Goal: Task Accomplishment & Management: Use online tool/utility

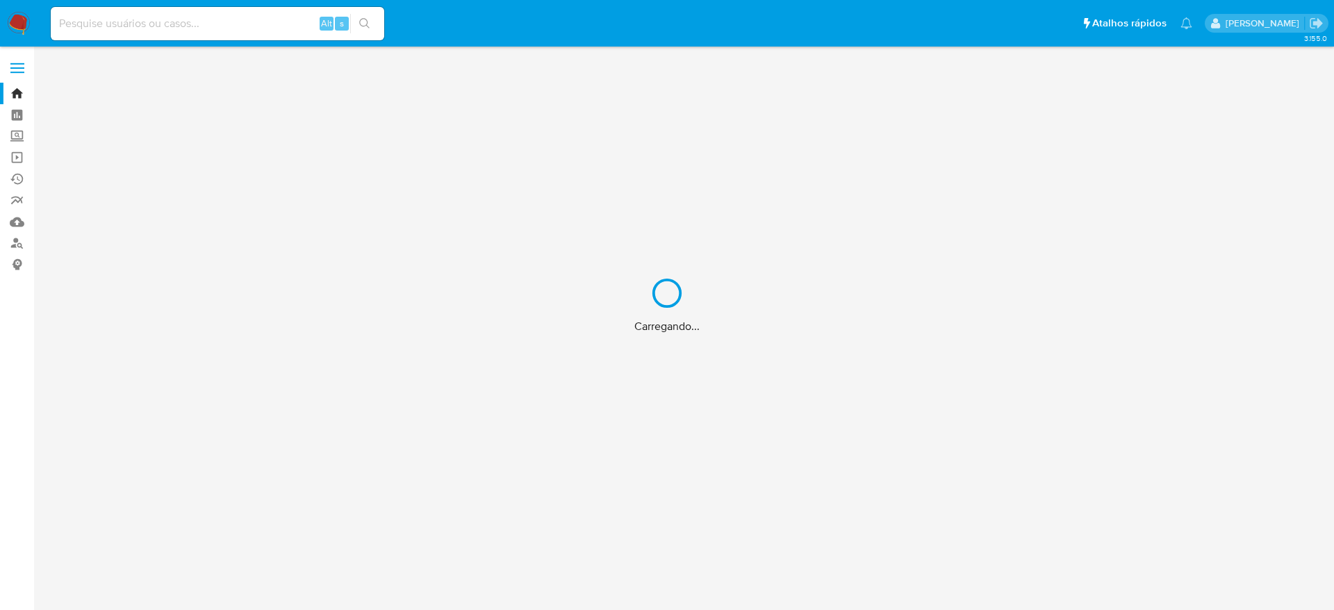
click at [184, 32] on div "Carregando..." at bounding box center [667, 305] width 1334 height 610
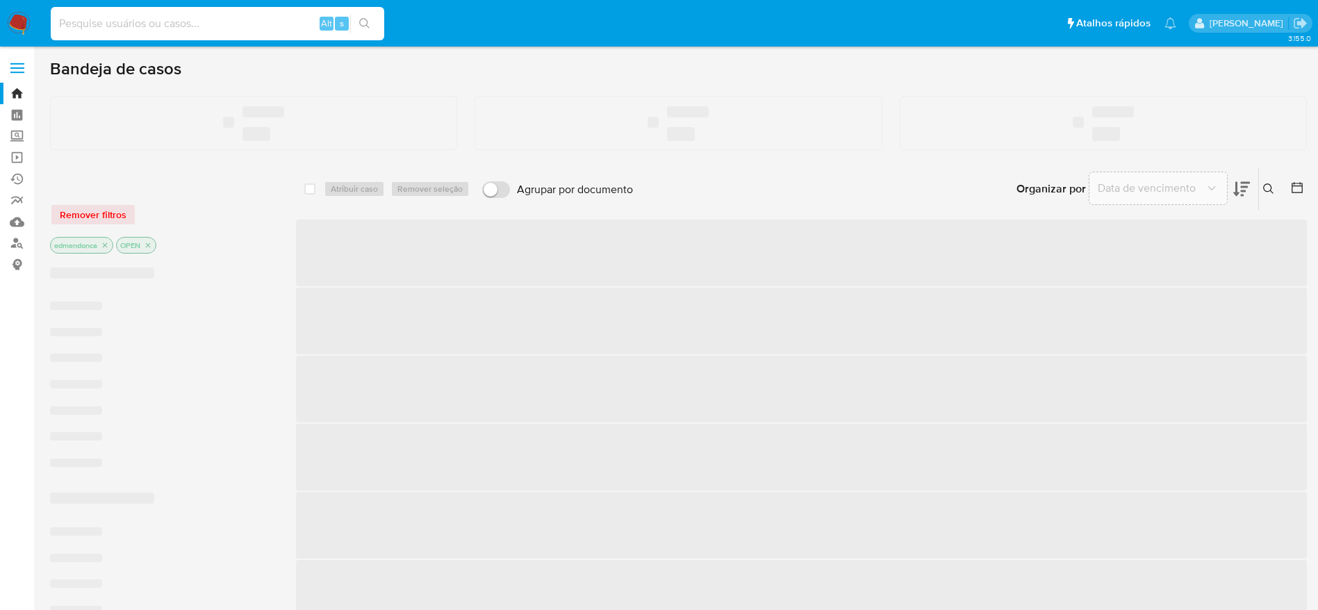
click at [184, 32] on input at bounding box center [218, 24] width 334 height 18
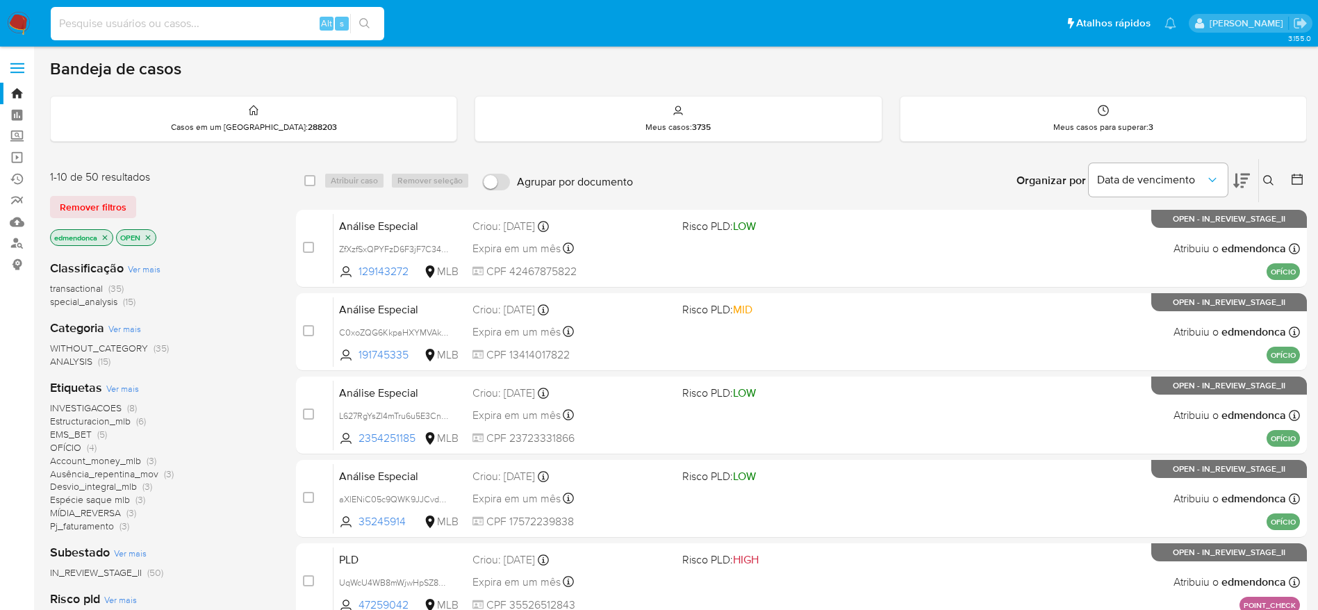
paste input "vEMb0lBgl0lwUCmZfKzvQtKW"
type input "vEMb0lBgl0lwUCmZfKzvQtKW"
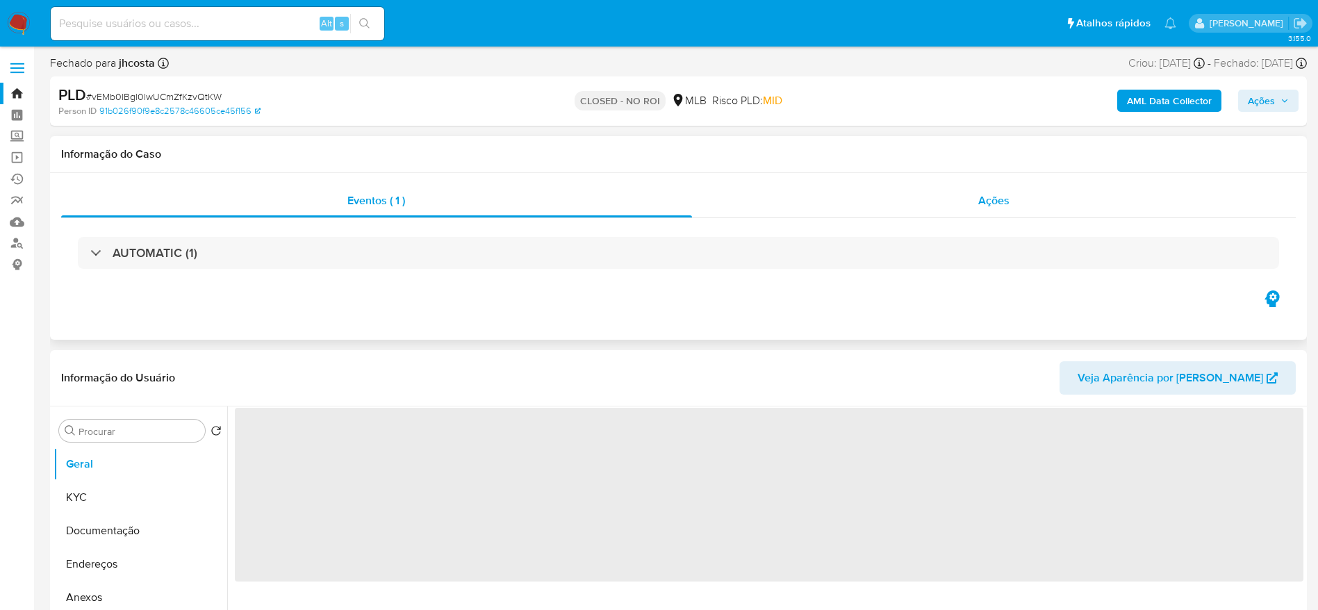
click at [807, 195] on div "Ações" at bounding box center [994, 200] width 604 height 33
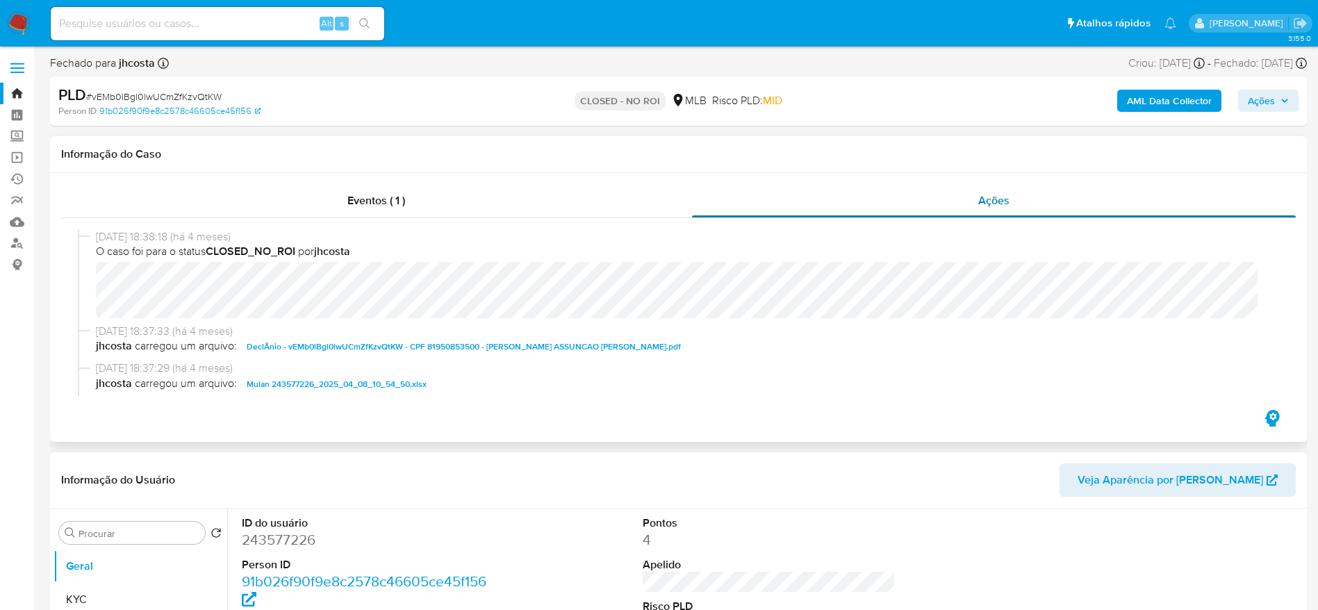
select select "10"
click at [20, 27] on img at bounding box center [19, 24] width 24 height 24
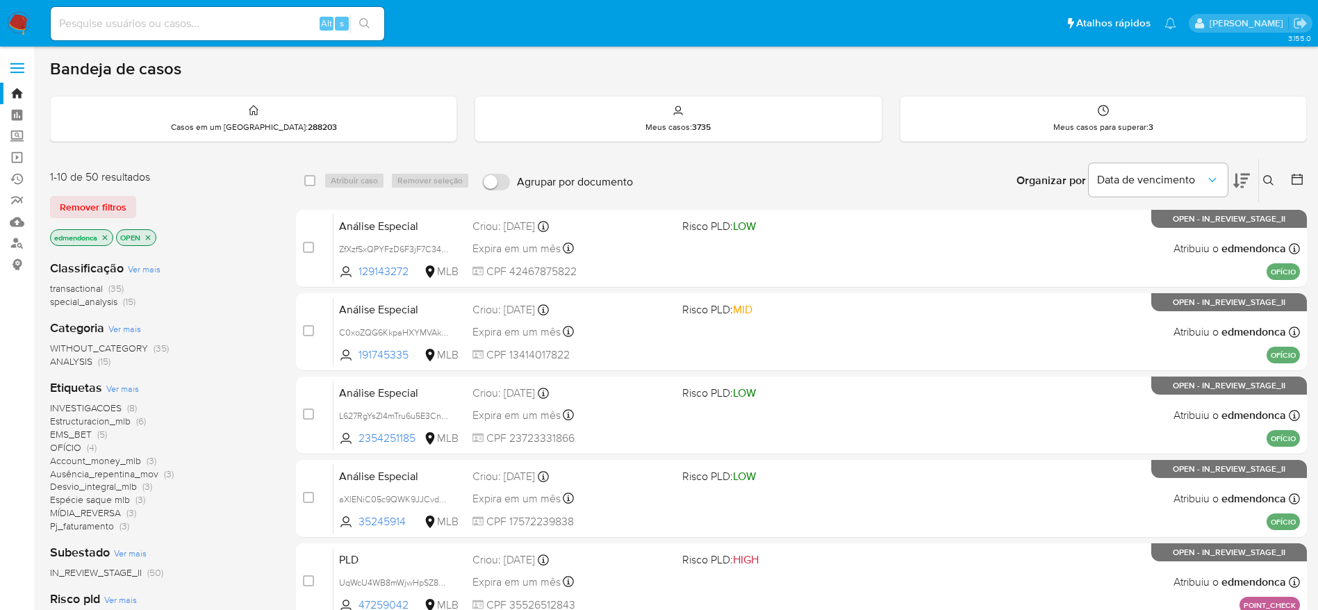
drag, startPoint x: 111, startPoint y: 203, endPoint x: 256, endPoint y: 199, distance: 144.6
click at [111, 203] on span "Remover filtros" at bounding box center [93, 206] width 67 height 19
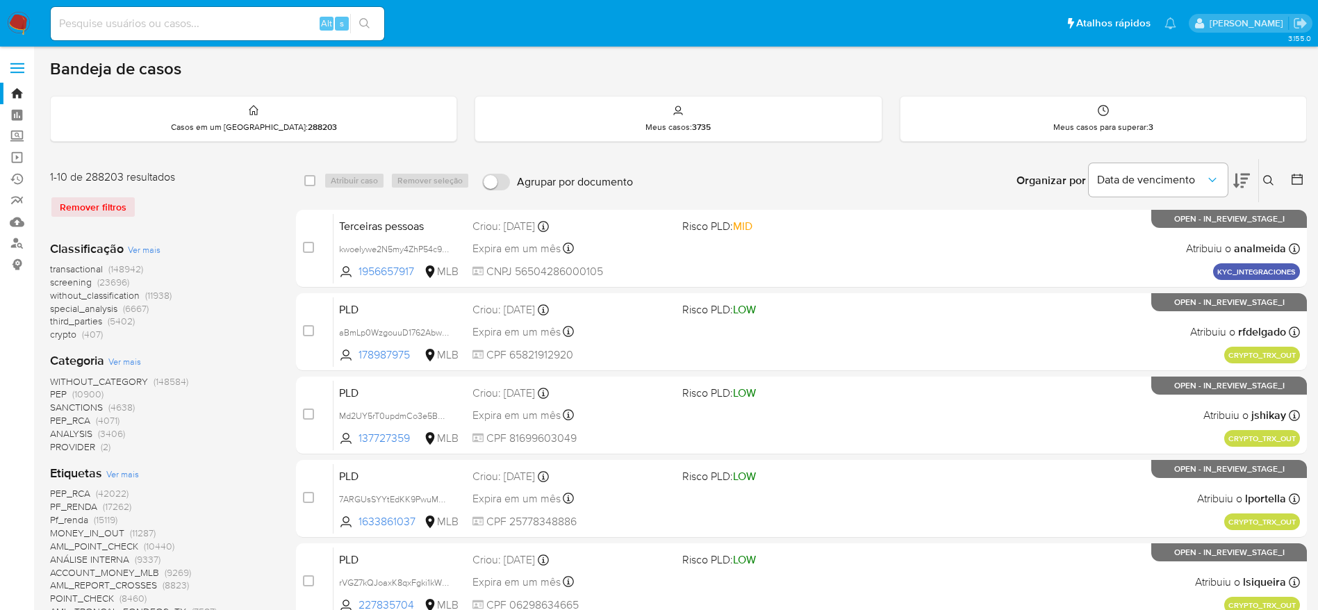
click at [1264, 177] on icon at bounding box center [1268, 180] width 10 height 10
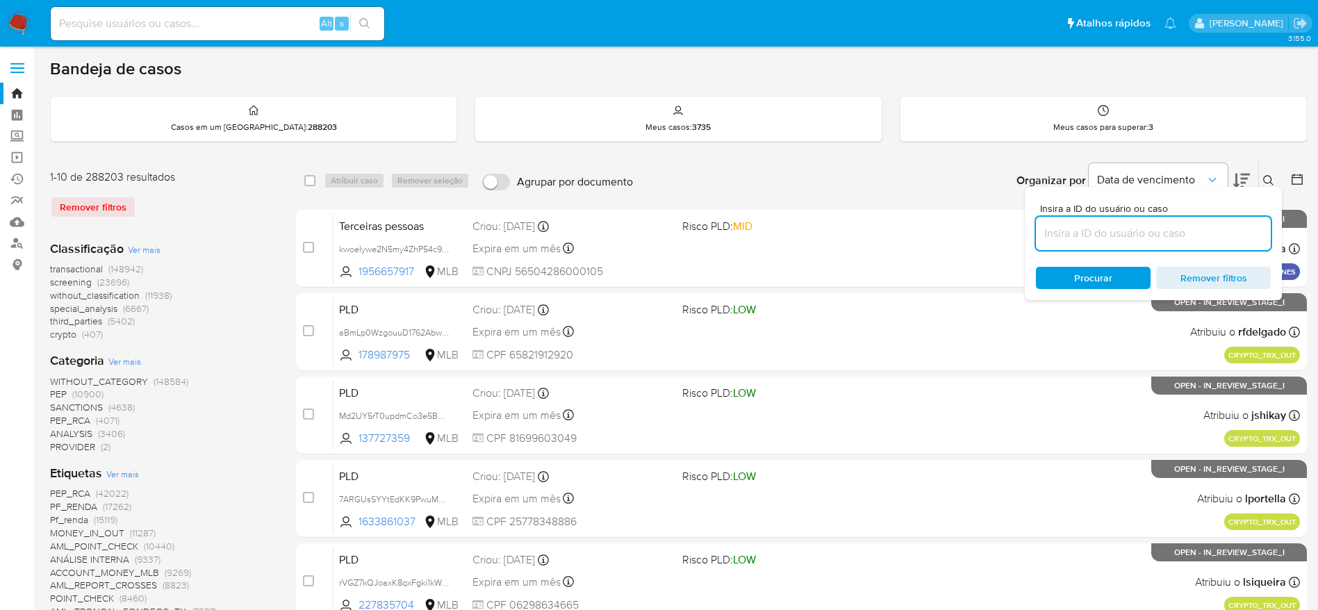
click at [1125, 233] on input at bounding box center [1153, 233] width 235 height 18
type input "vEMb0lBgl0lwUCmZfKzvQtKW"
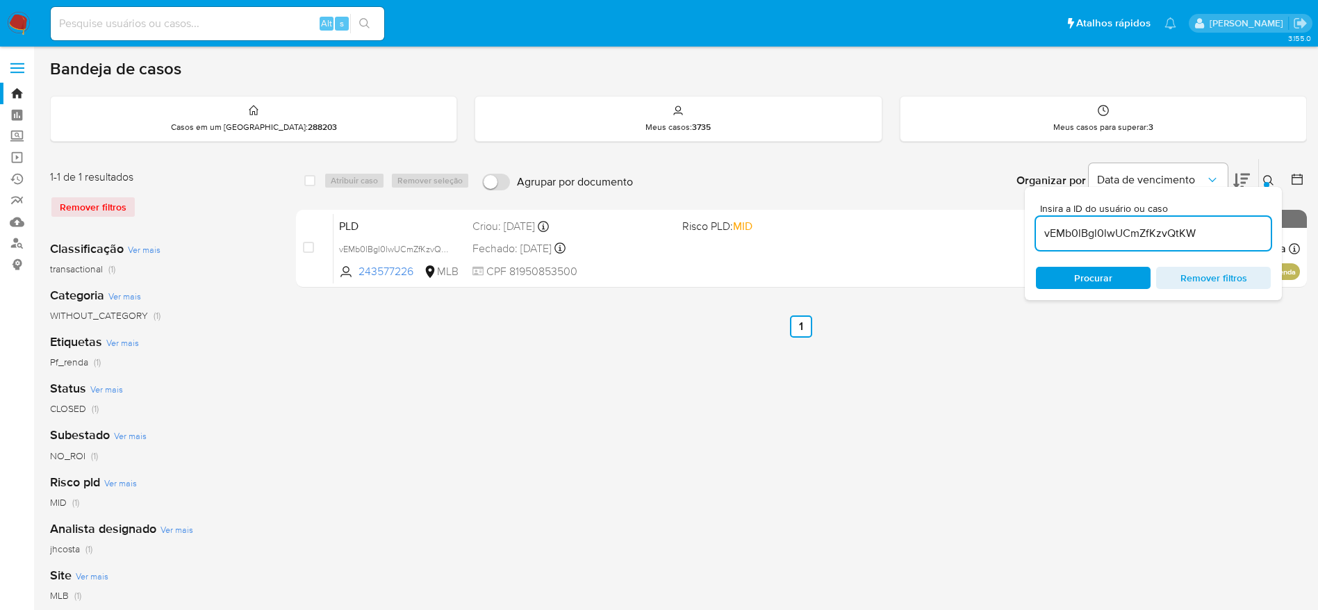
click at [1269, 181] on icon at bounding box center [1268, 180] width 11 height 11
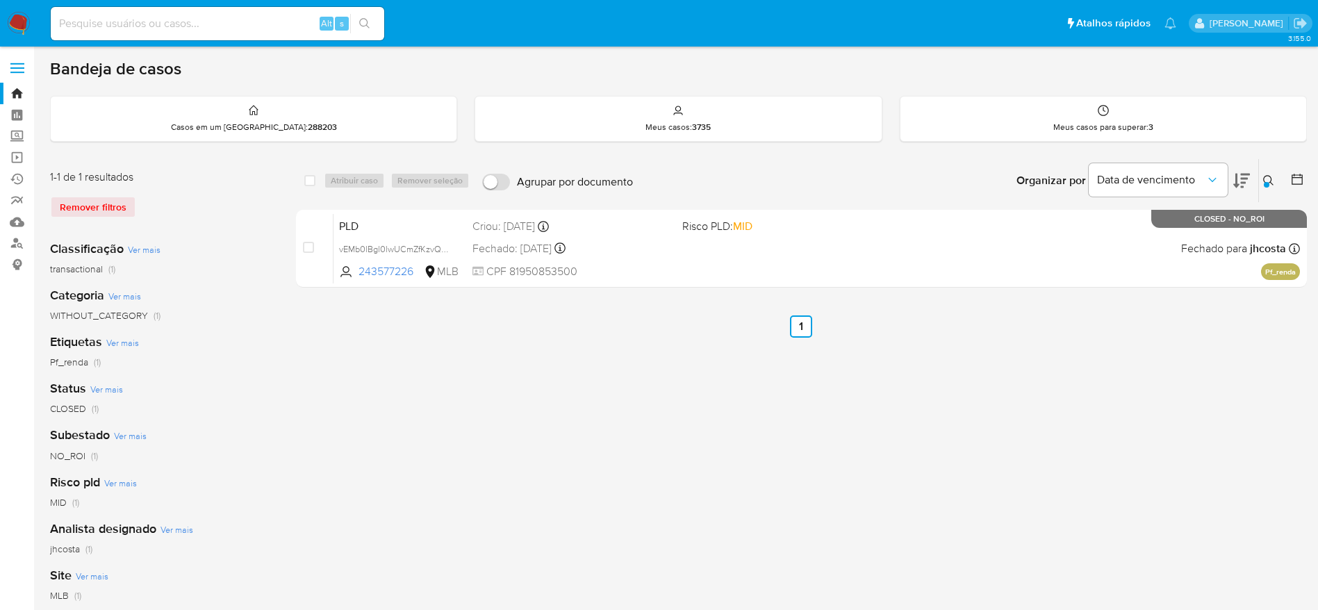
click at [972, 439] on div "select-all-cases-checkbox Atribuir caso Remover seleção Agrupar por documento O…" at bounding box center [801, 463] width 1011 height 610
click at [1096, 378] on div "select-all-cases-checkbox Atribuir caso Remover seleção Agrupar por documento O…" at bounding box center [801, 463] width 1011 height 610
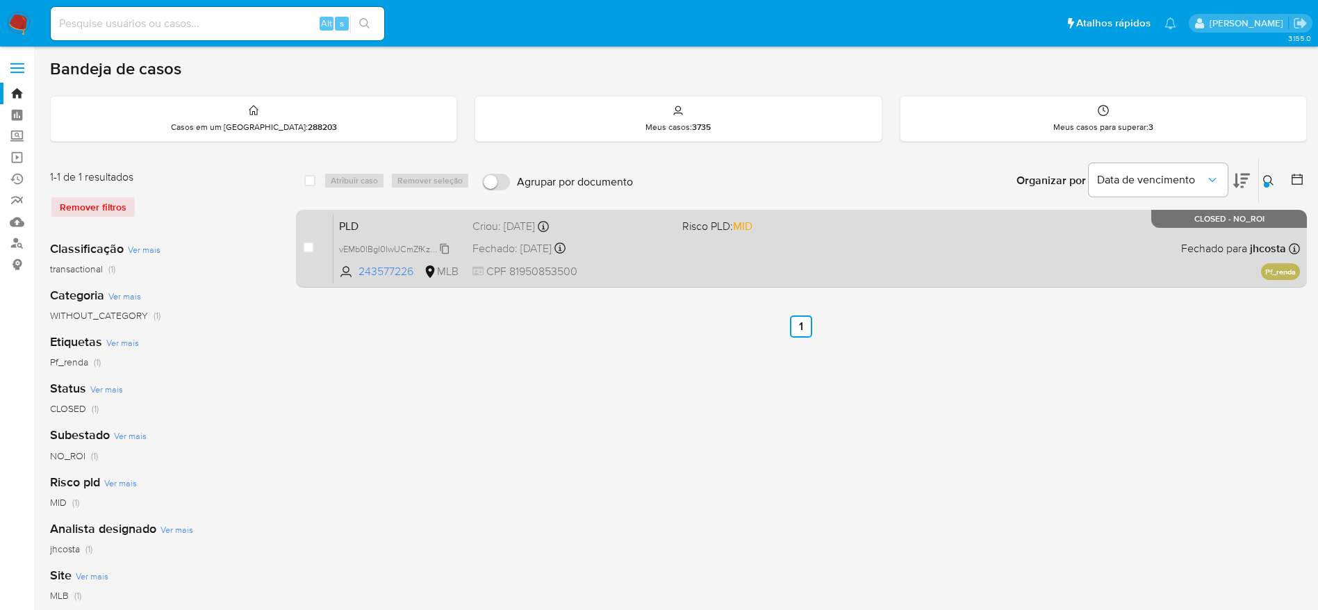
click at [443, 251] on span "vEMb0lBgl0lwUCmZfKzvQtKW" at bounding box center [398, 247] width 118 height 15
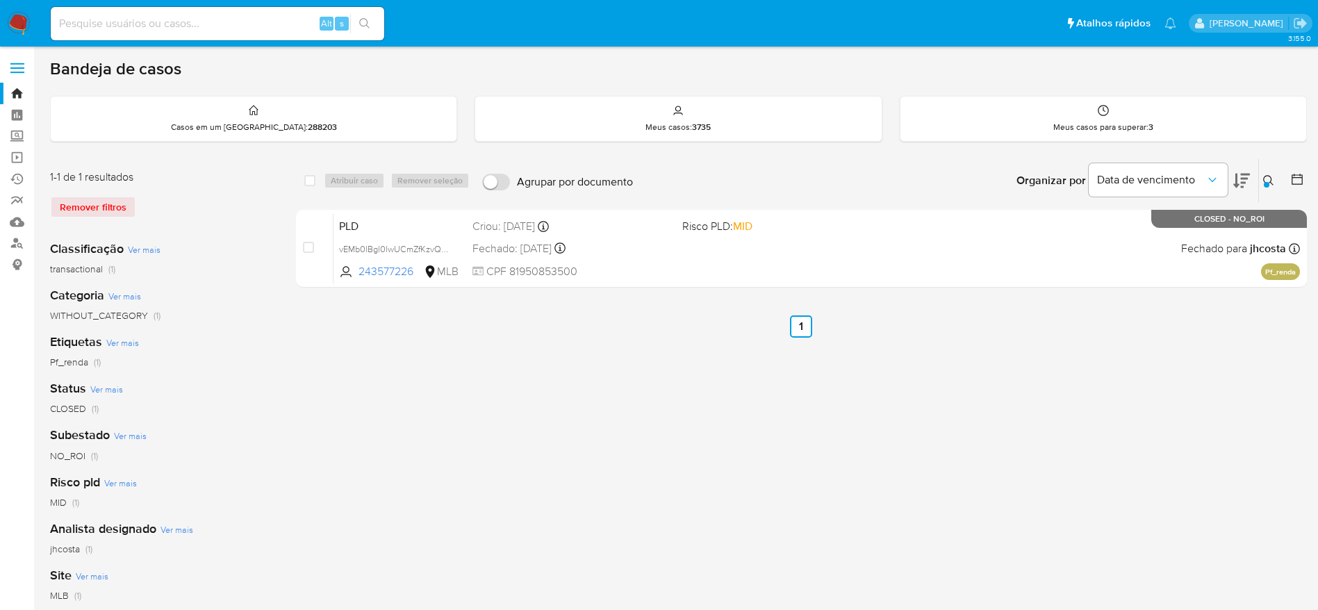
click at [1092, 395] on div "select-all-cases-checkbox Atribuir caso Remover seleção Agrupar por documento O…" at bounding box center [801, 463] width 1011 height 610
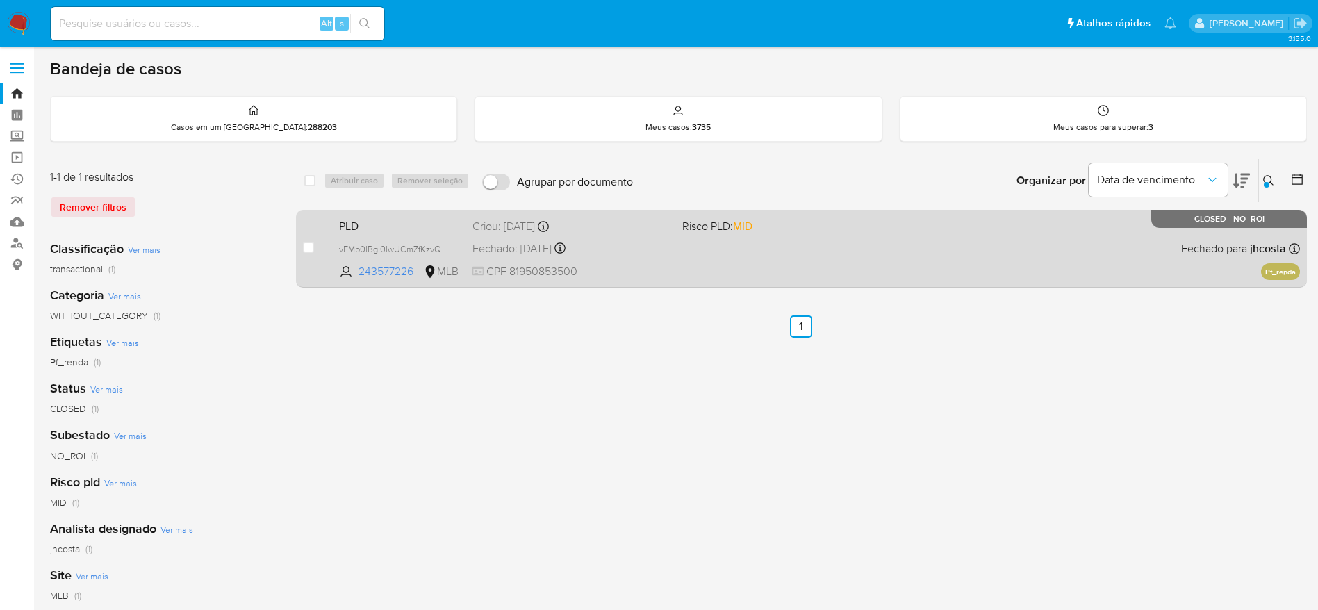
click at [725, 245] on div "PLD vEMb0lBgl0lwUCmZfKzvQtKW 243577226 MLB Risco PLD: MID Criou: 12/03/2025 Cri…" at bounding box center [817, 248] width 967 height 70
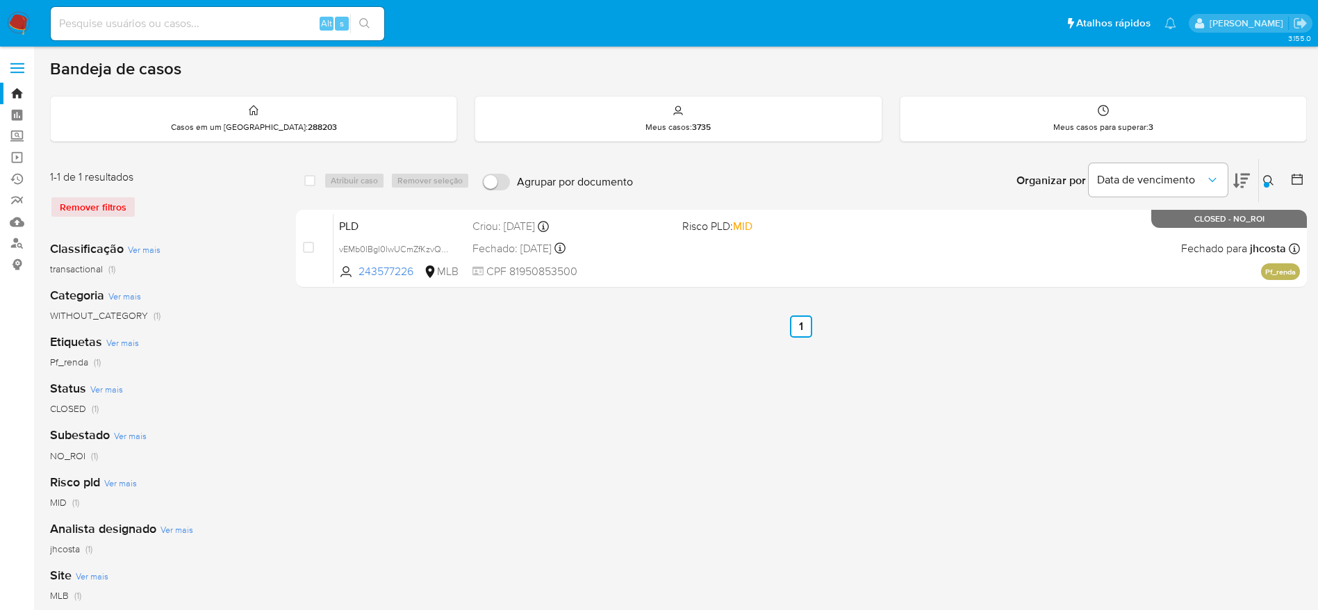
click at [83, 201] on div "Remover filtros" at bounding box center [161, 207] width 222 height 22
click at [22, 23] on img at bounding box center [19, 24] width 24 height 24
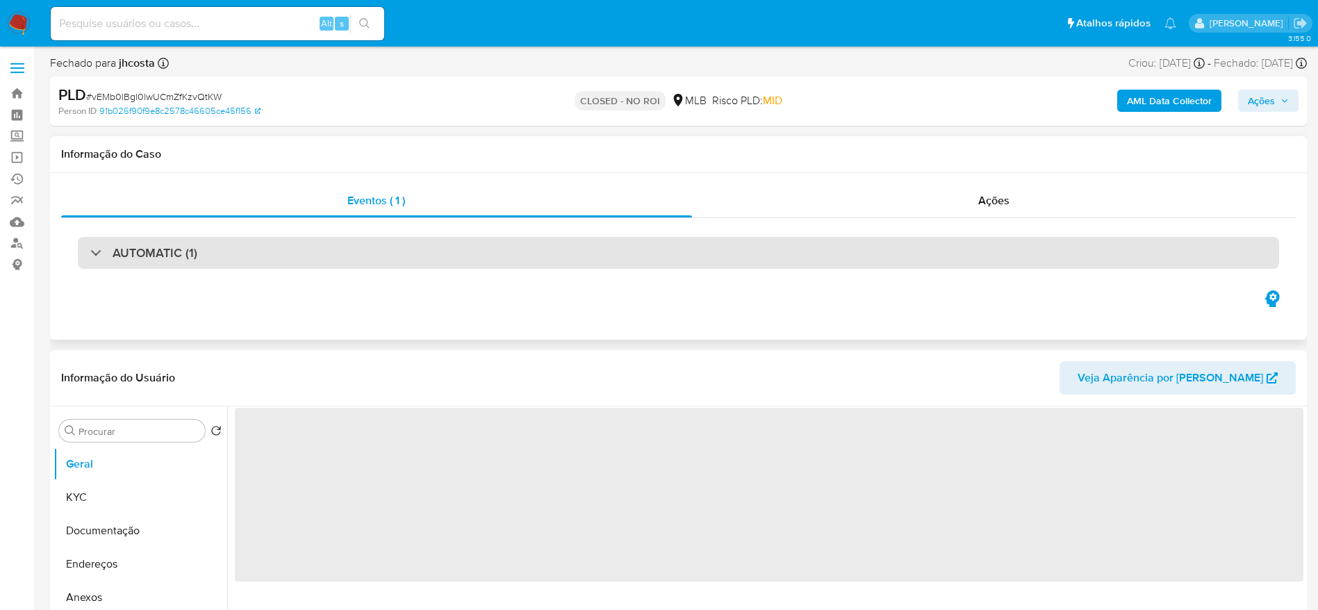
click at [227, 249] on div "AUTOMATIC (1)" at bounding box center [678, 253] width 1201 height 32
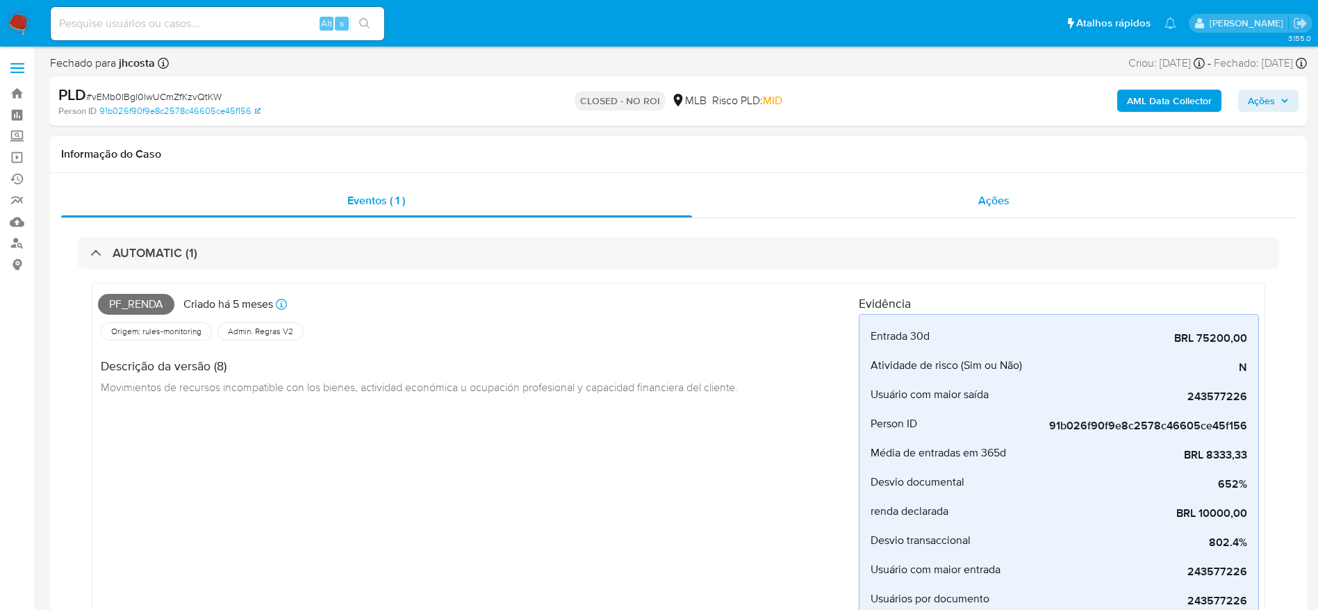
select select "10"
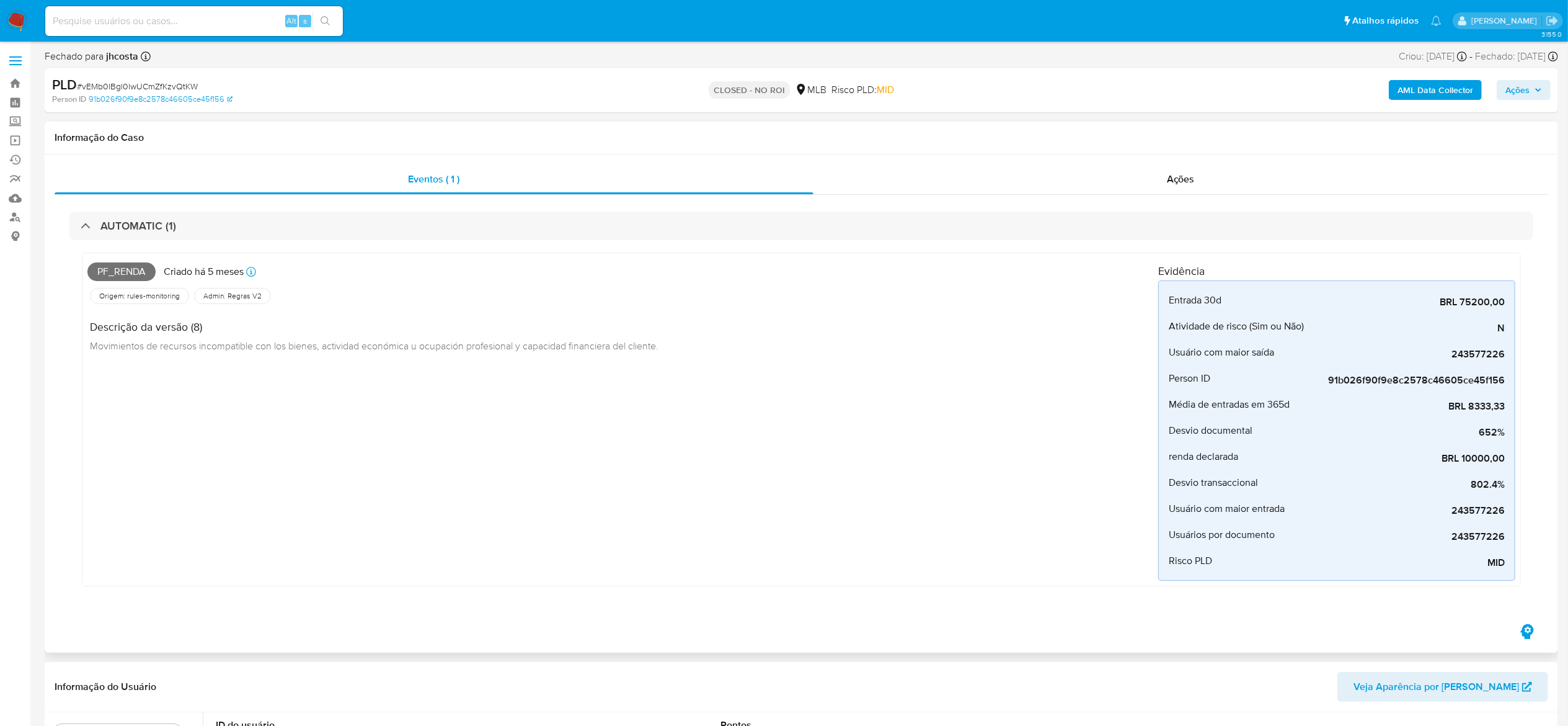
click at [953, 399] on div "Pf_renda Criado há 5 meses Criado: 12/03/2025 10:10:09 Origem: rules-monitoring…" at bounding box center [623, 419] width 1071 height 322
click at [1190, 176] on div "Ações" at bounding box center [1182, 179] width 735 height 29
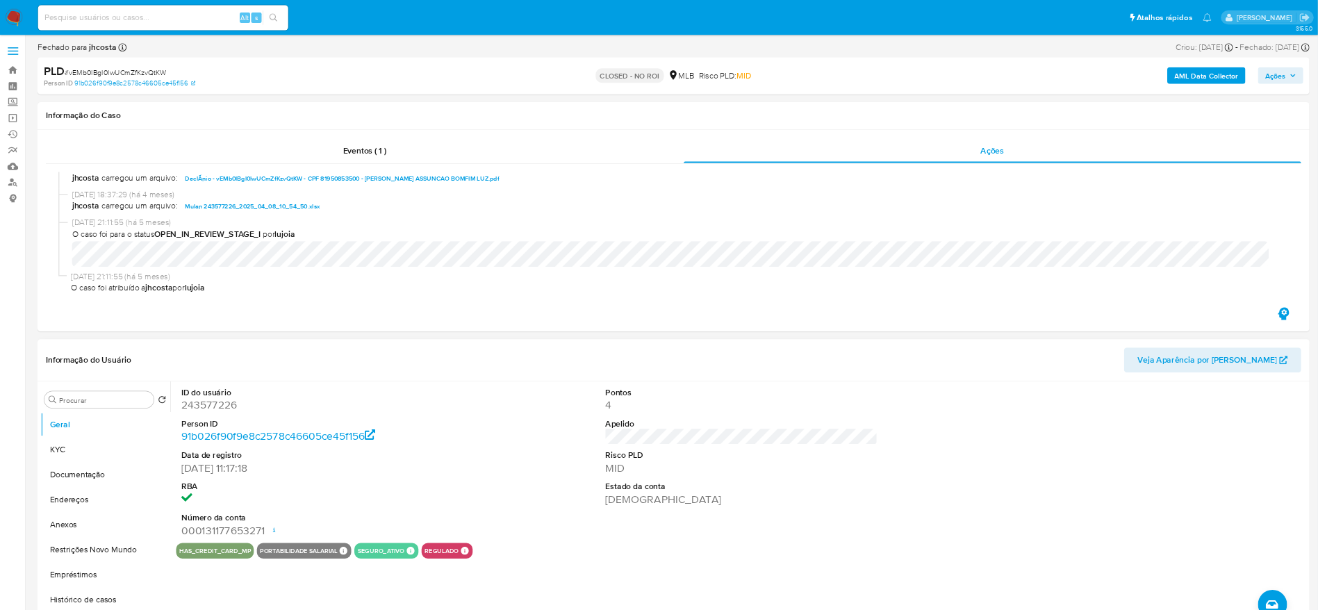
scroll to position [109, 0]
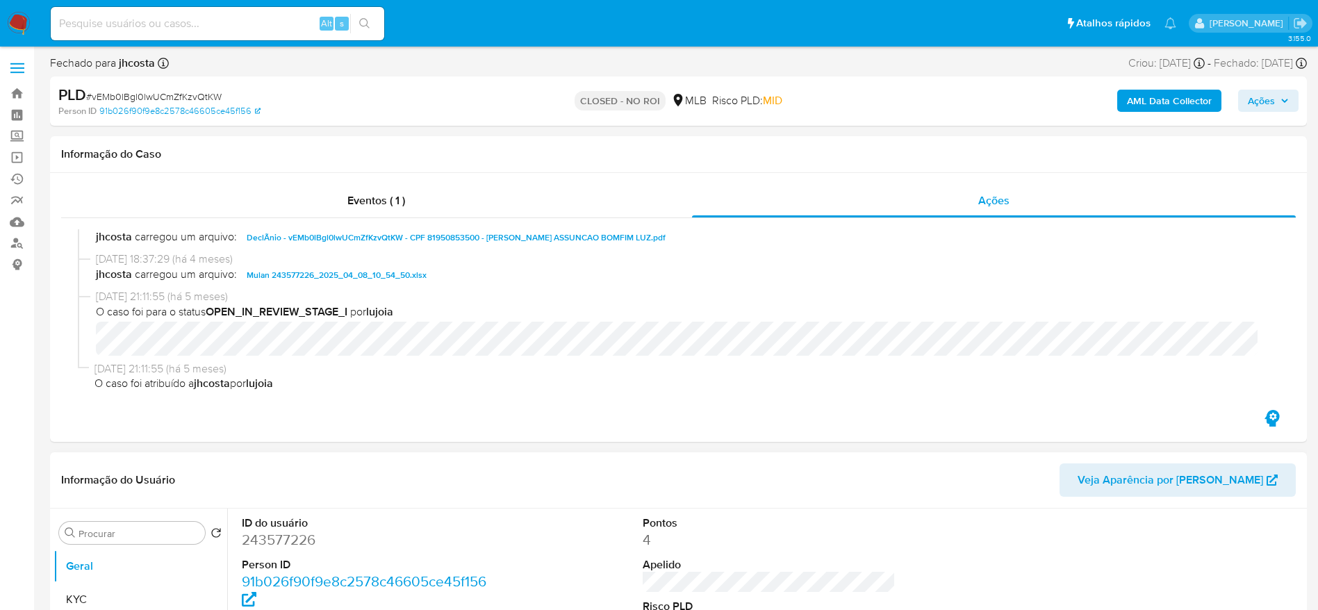
click at [752, 472] on header "Informação do Usuário Veja Aparência por Pessoa" at bounding box center [678, 479] width 1235 height 33
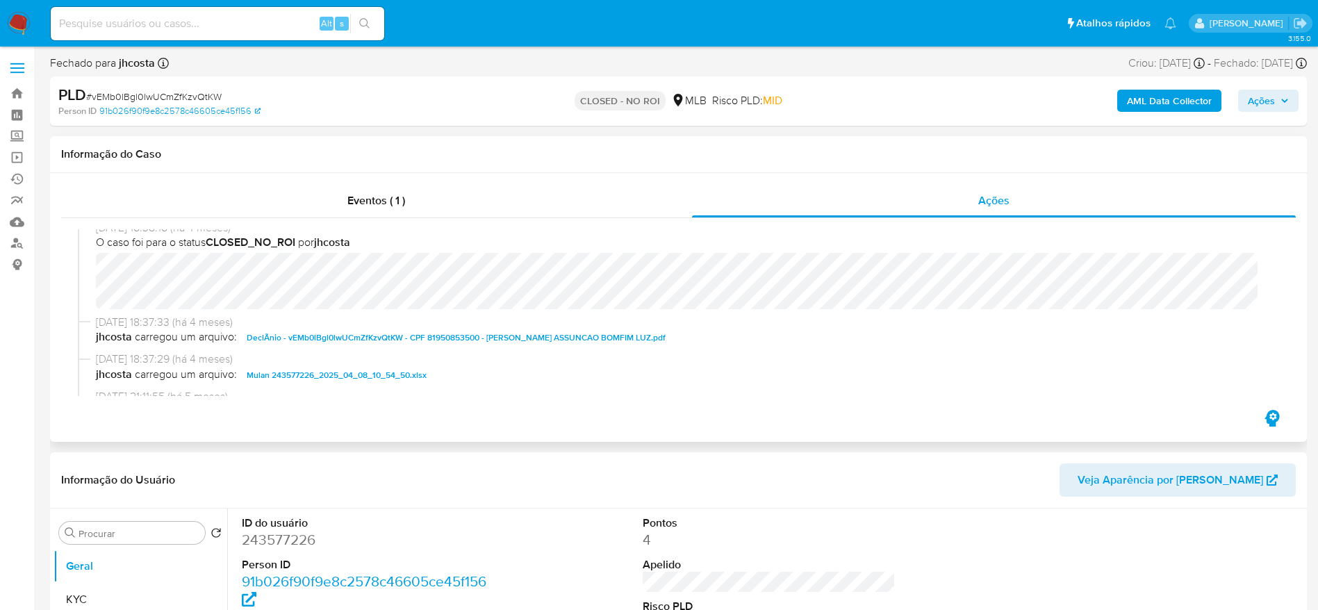
scroll to position [0, 0]
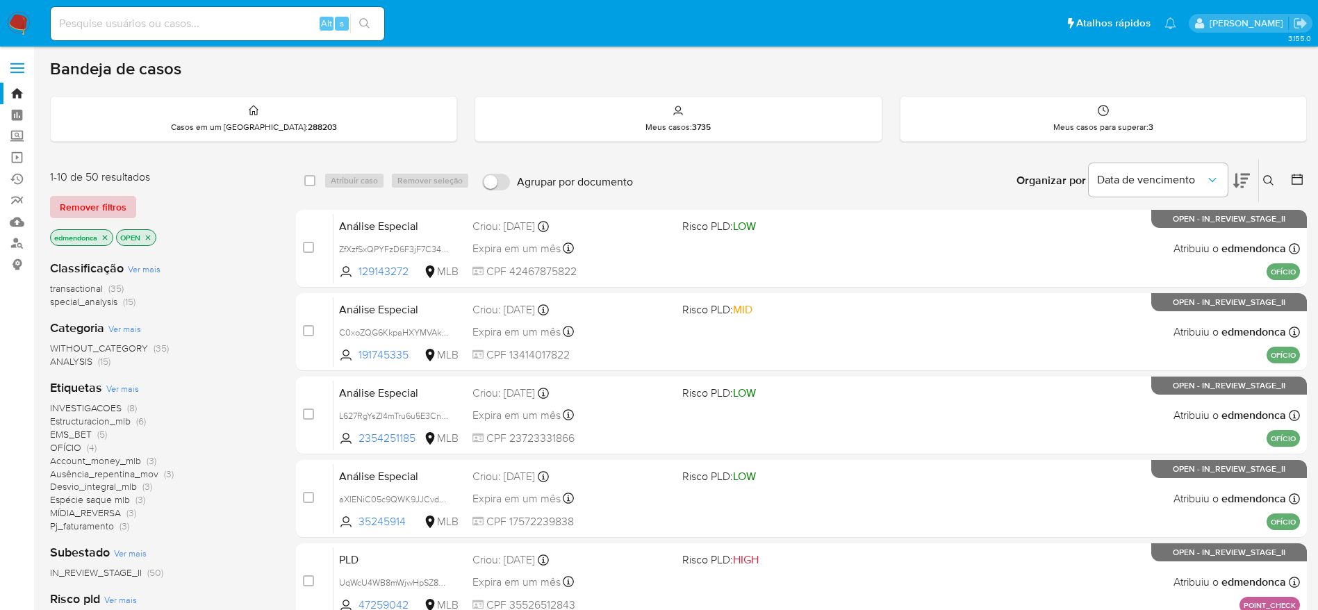
click at [126, 208] on button "Remover filtros" at bounding box center [93, 207] width 86 height 22
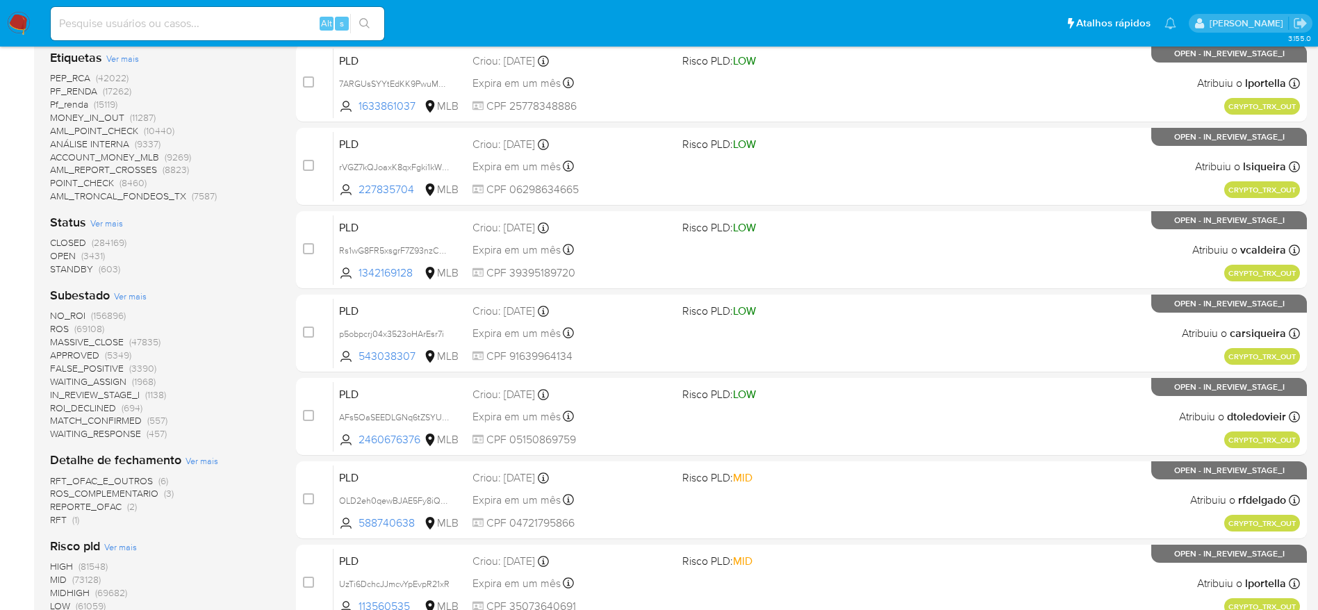
scroll to position [417, 0]
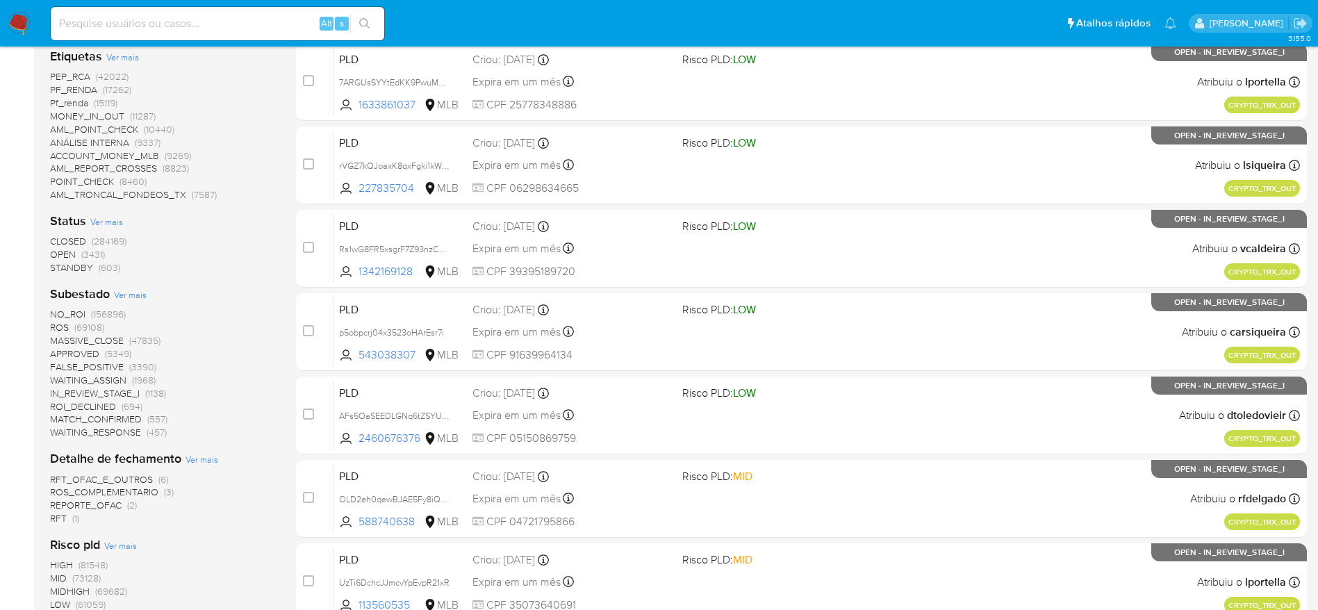
click at [82, 313] on span "NO_ROI" at bounding box center [67, 314] width 35 height 14
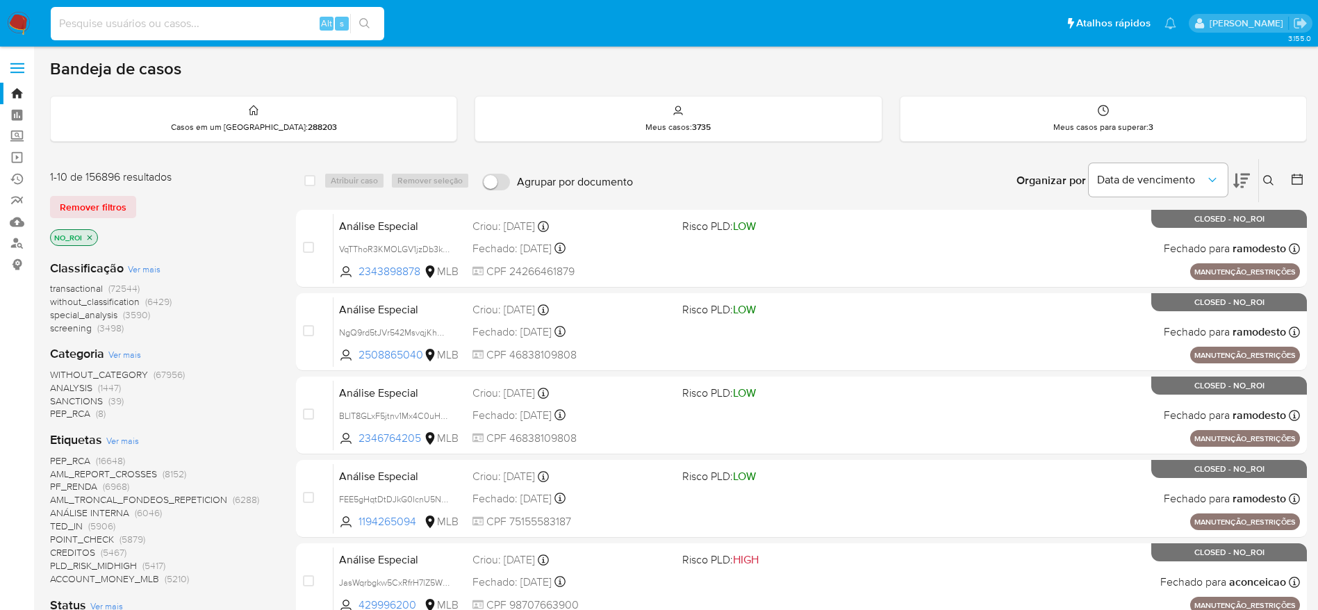
click at [236, 23] on input at bounding box center [218, 24] width 334 height 18
paste input "OjlkQQsjFbdhuXwX5U4YNCsA"
type input "OjlkQQsjFbdhuXwX5U4YNCsA"
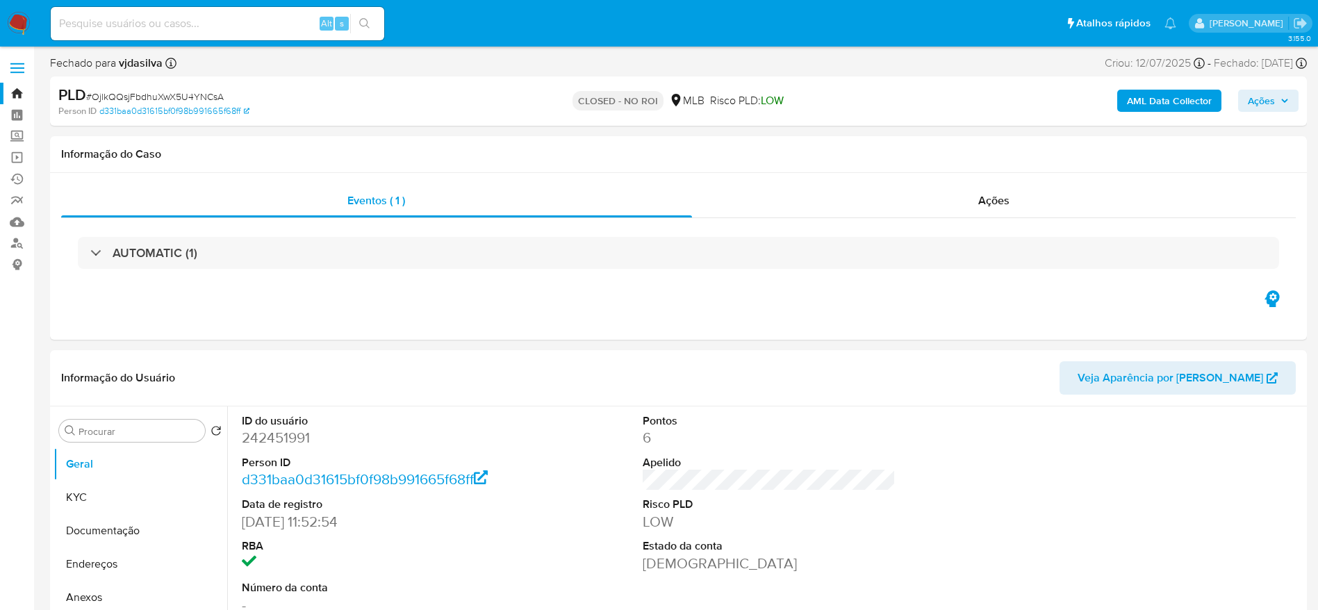
select select "10"
click at [197, 25] on input at bounding box center [218, 24] width 334 height 18
paste input "OjlkQQsjFbdhuXwX5U4YNCsA"
type input "OjlkQQsjFbdhuXwX5U4YNCsA"
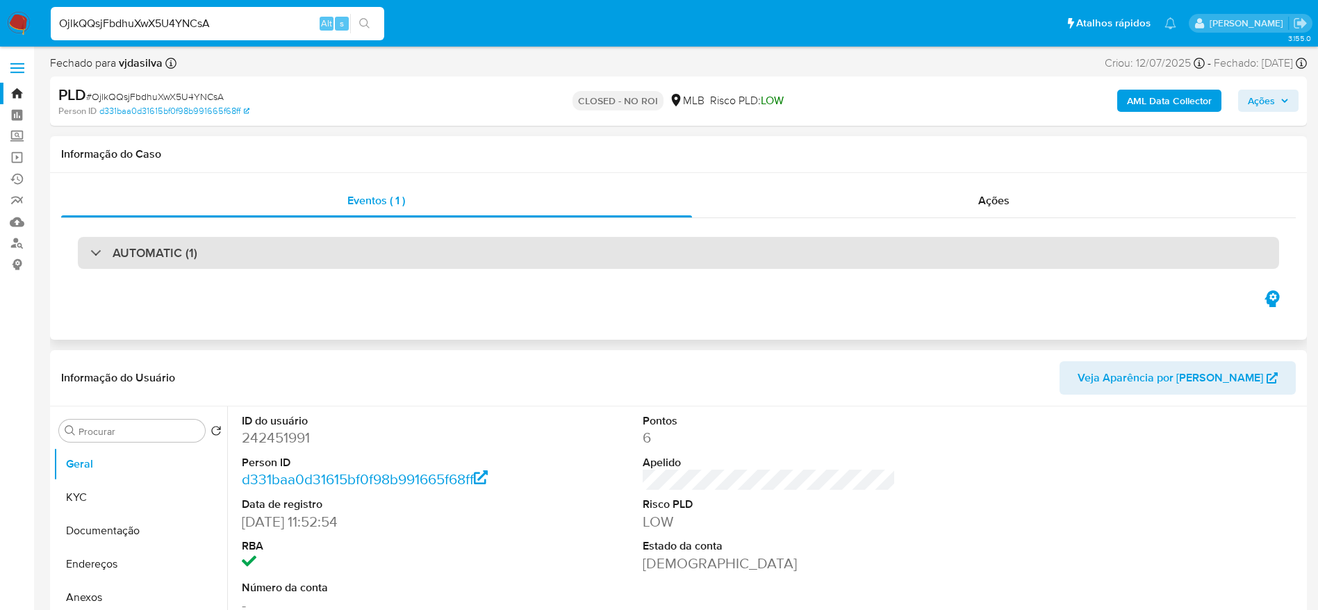
click at [140, 261] on h3 "AUTOMATIC (1)" at bounding box center [155, 252] width 85 height 15
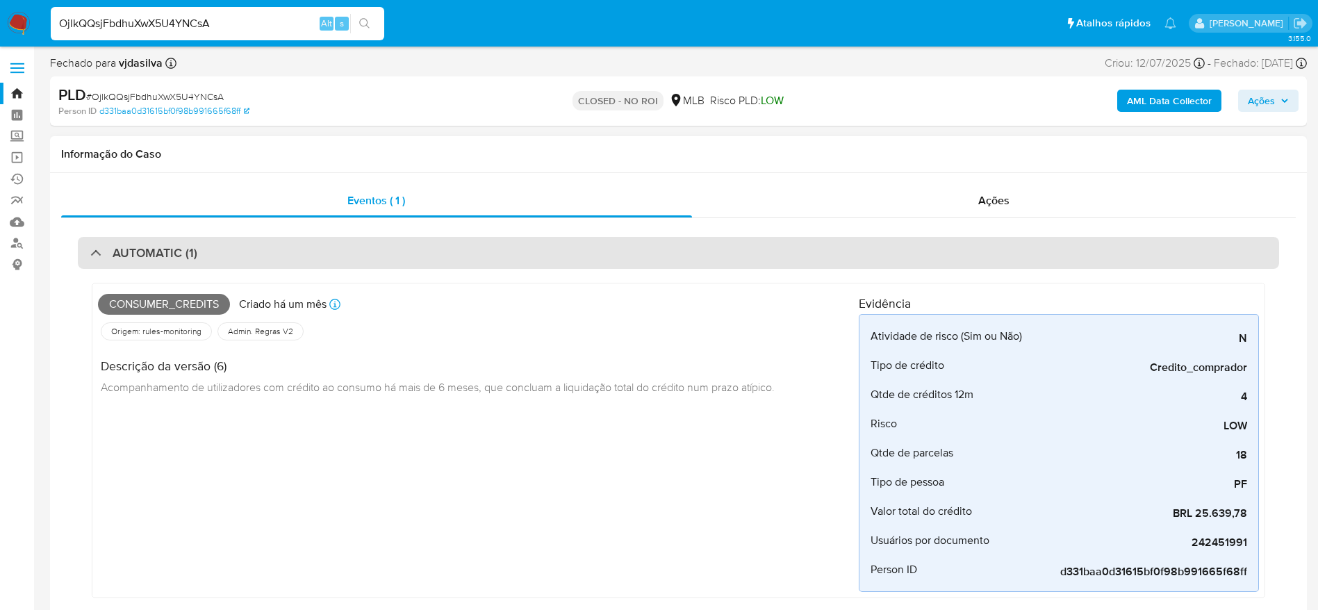
click at [131, 242] on div "AUTOMATIC (1)" at bounding box center [678, 253] width 1201 height 32
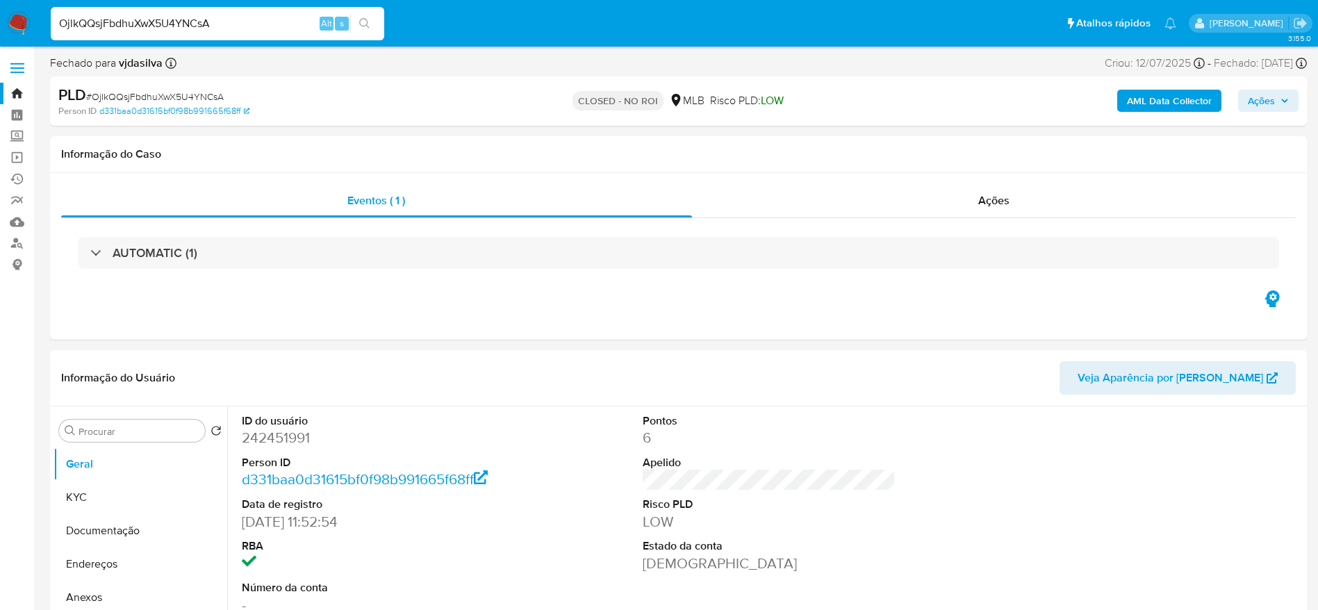
click at [161, 86] on div "PLD # OjlkQQsjFbdhuXwX5U4YNCsA" at bounding box center [262, 95] width 409 height 21
click at [11, 28] on img at bounding box center [19, 24] width 24 height 24
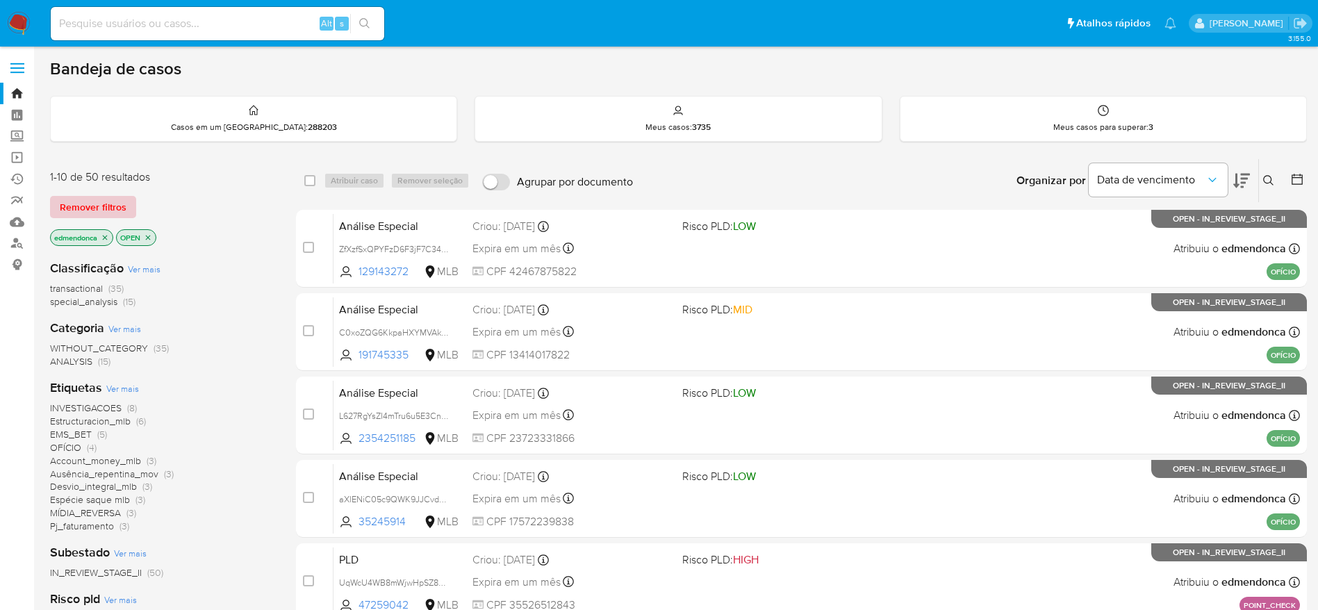
click at [83, 217] on span "Remover filtros" at bounding box center [93, 206] width 67 height 19
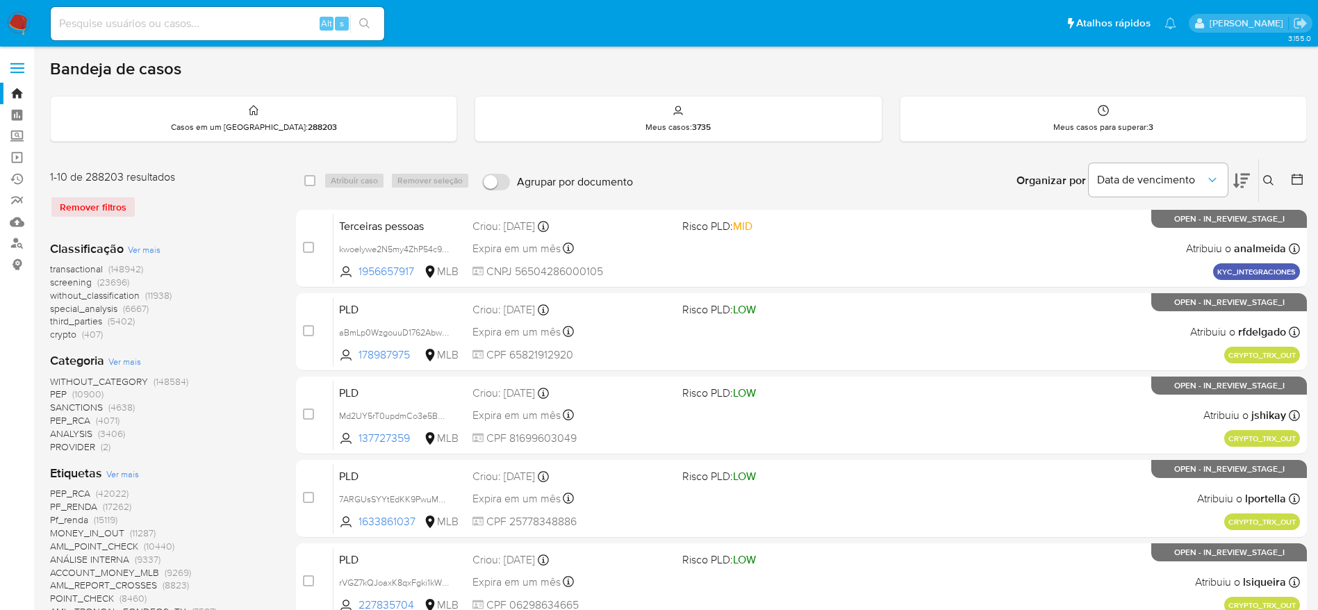
click at [1276, 179] on button at bounding box center [1270, 180] width 23 height 17
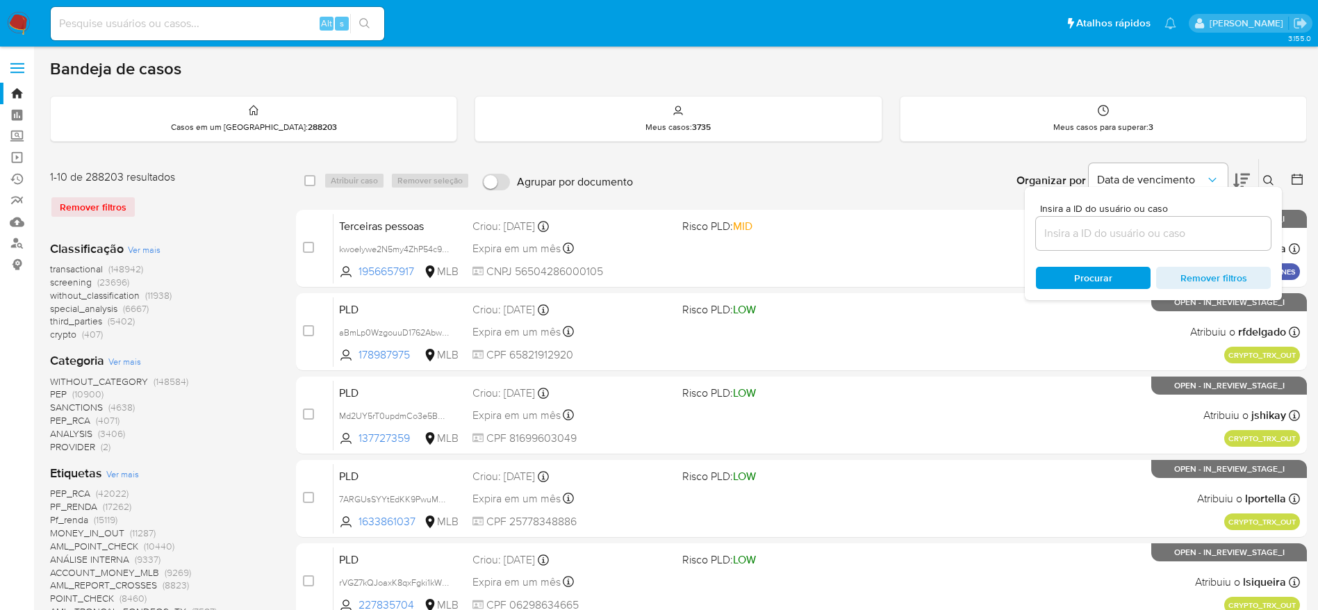
click at [1108, 249] on div at bounding box center [1153, 233] width 235 height 33
click at [1111, 238] on input at bounding box center [1153, 233] width 235 height 18
paste input "OjlkQQsjFbdhuXwX5U4YNCsA"
type input "OjlkQQsjFbdhuXwX5U4YNCsA"
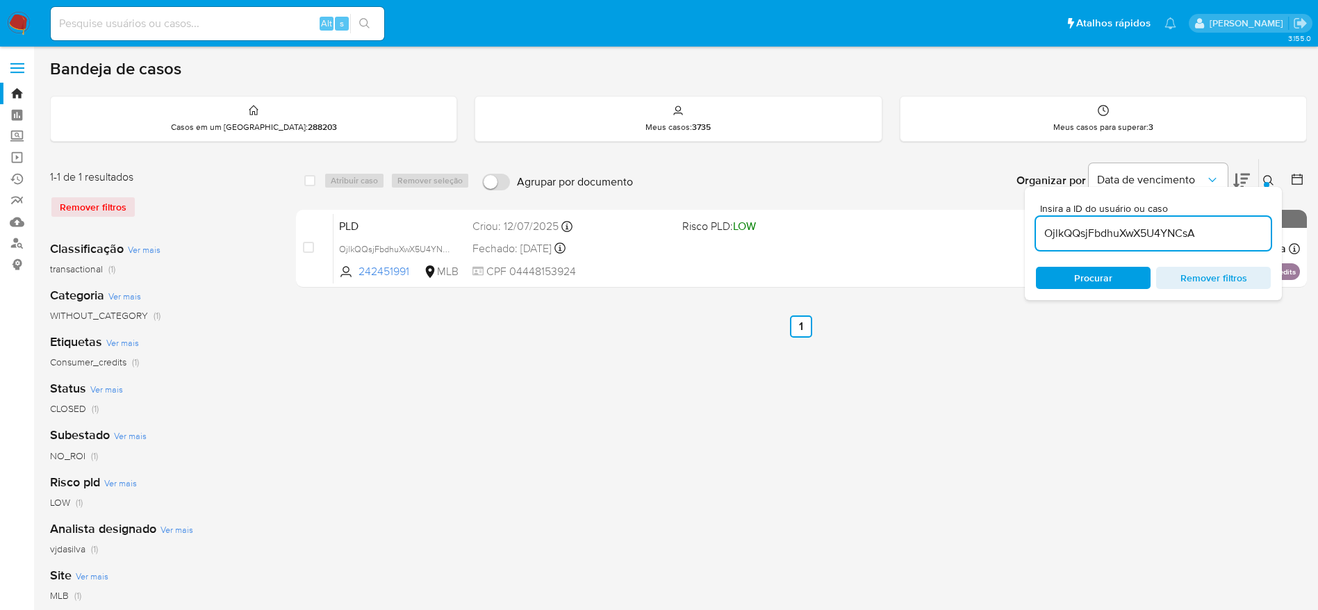
click at [1270, 176] on icon at bounding box center [1268, 180] width 11 height 11
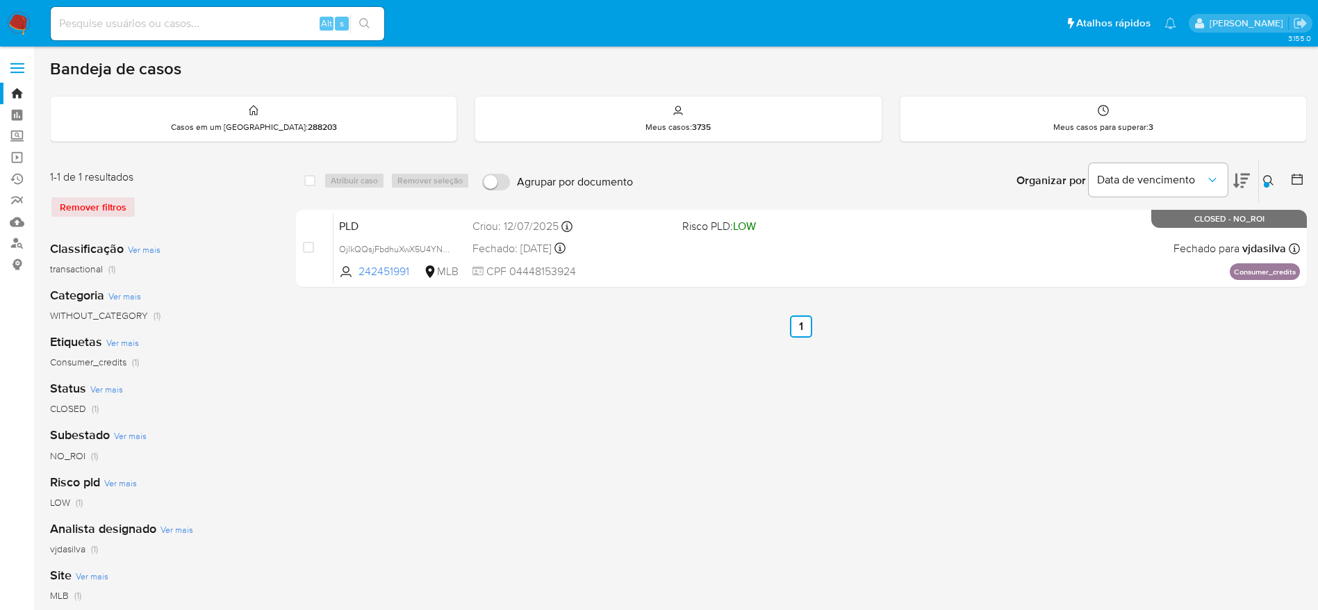
click at [907, 462] on div "select-all-cases-checkbox Atribuir caso Remover seleção Agrupar por documento O…" at bounding box center [801, 463] width 1011 height 610
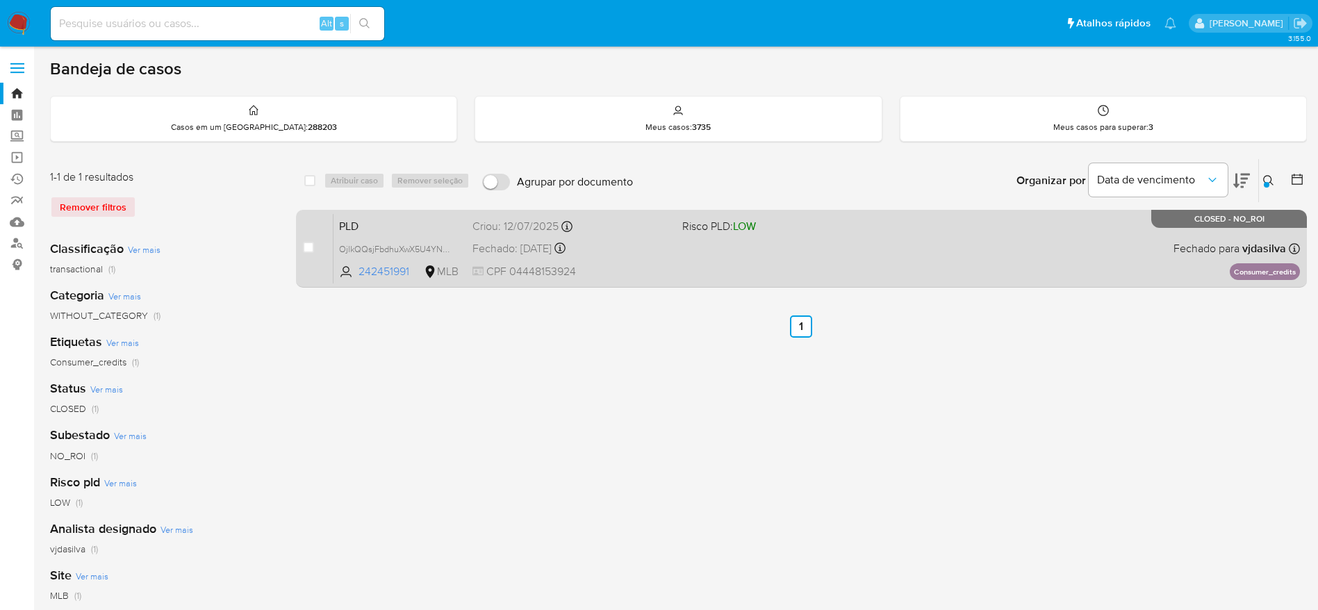
click at [628, 258] on div "PLD OjlkQQsjFbdhuXwX5U4YNCsA 242451991 MLB Risco PLD: LOW Criou: 12/07/2025 Cri…" at bounding box center [817, 248] width 967 height 70
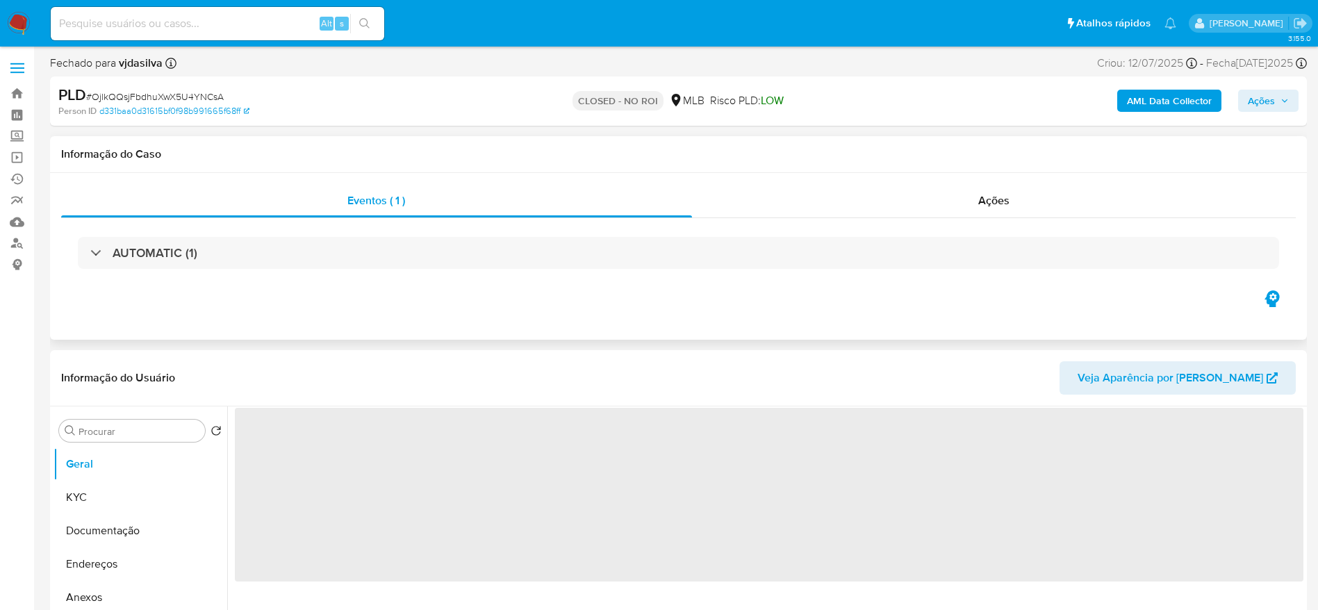
click at [155, 275] on div "AUTOMATIC (1)" at bounding box center [678, 252] width 1235 height 69
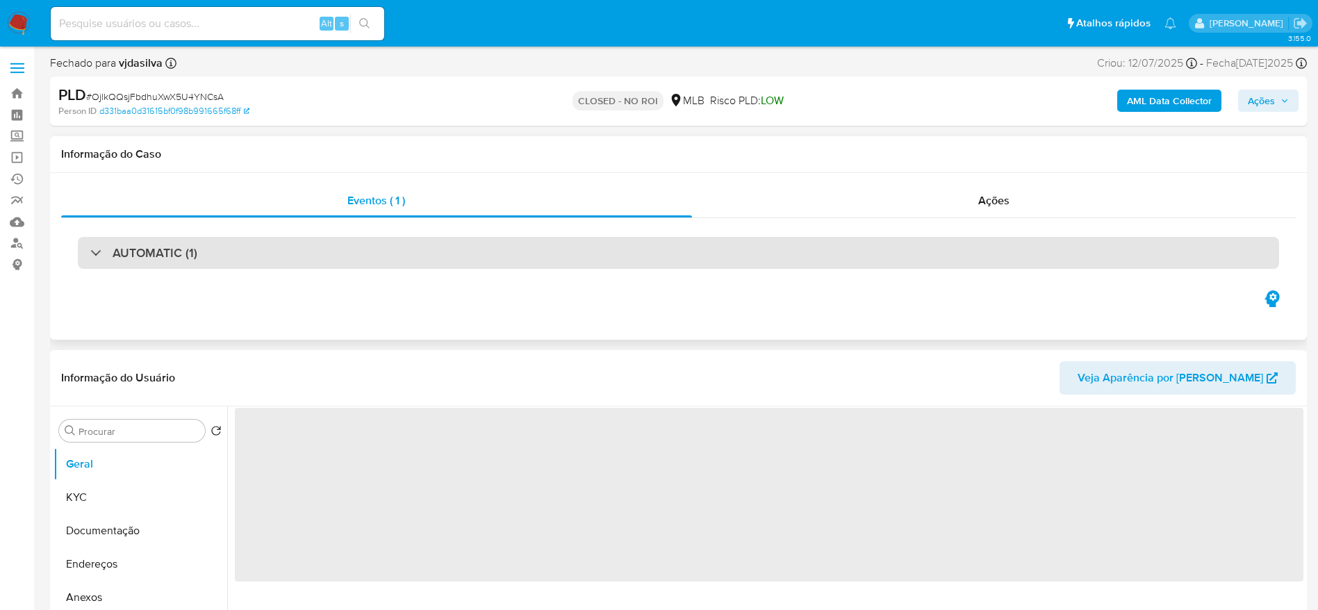
click at [165, 262] on div "AUTOMATIC (1)" at bounding box center [678, 253] width 1201 height 32
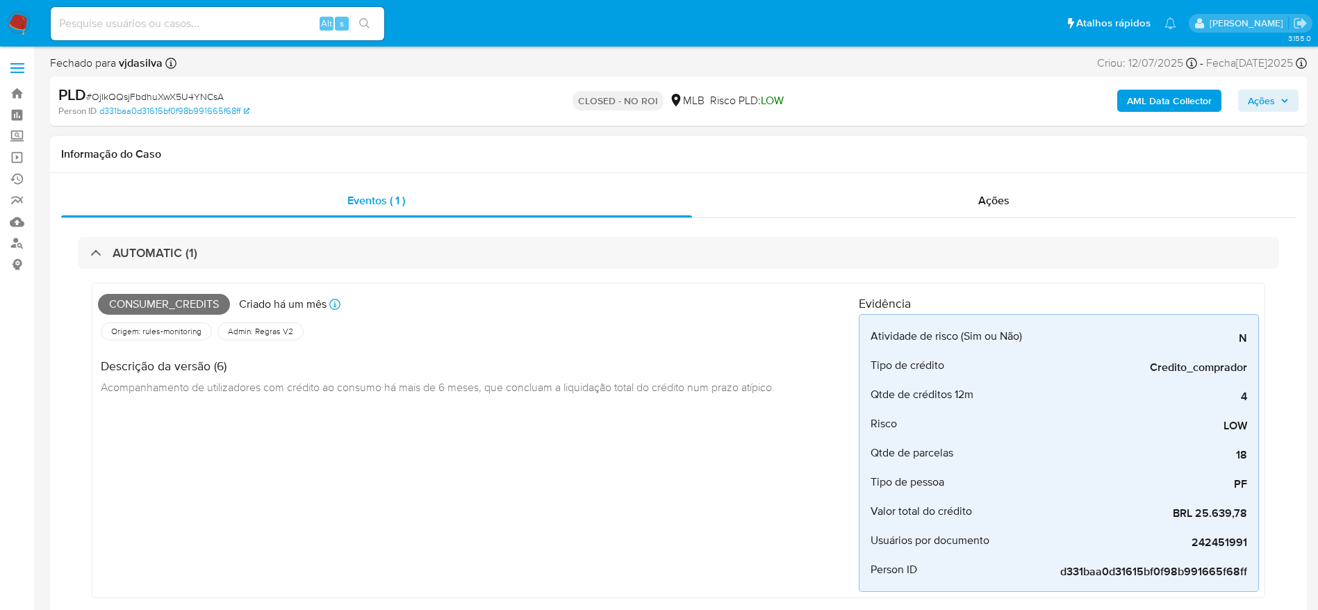
select select "10"
click at [733, 420] on div "Consumer_credits Criado há um mês Criado: [DATE] 00:56:33 Origem: rules-monitor…" at bounding box center [478, 440] width 761 height 303
click at [969, 195] on div "Ações" at bounding box center [994, 200] width 604 height 33
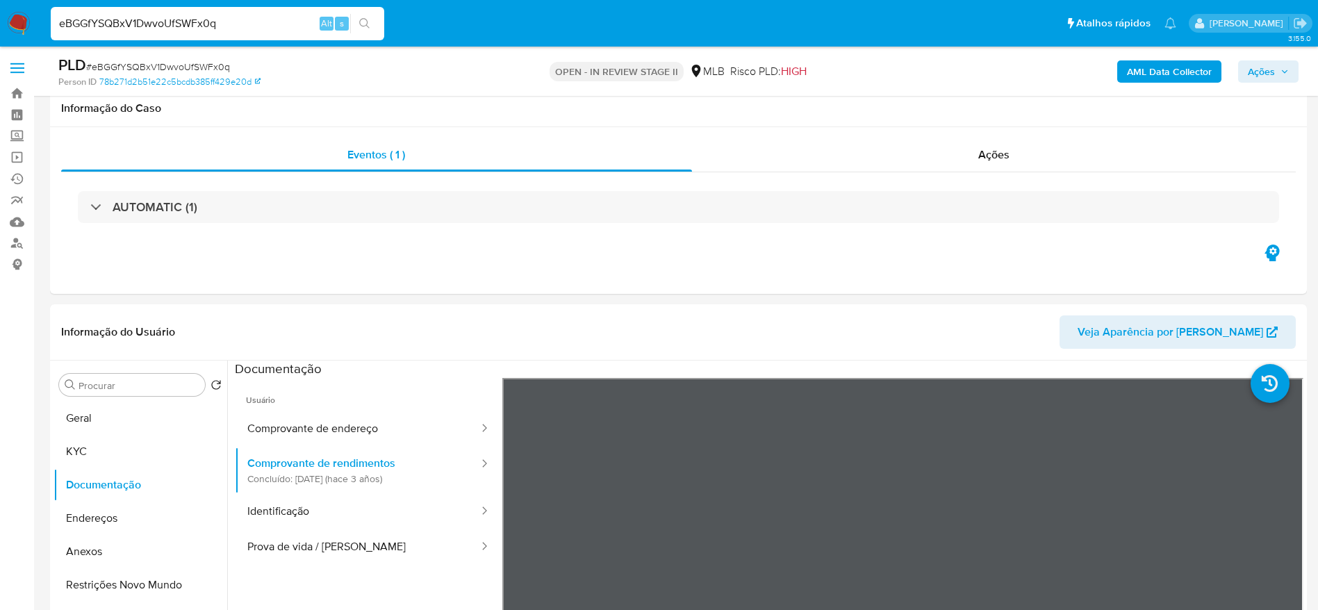
select select "10"
click at [163, 15] on input "eBGGfYSQBxV1DwvoUfSWFx0q" at bounding box center [218, 24] width 334 height 18
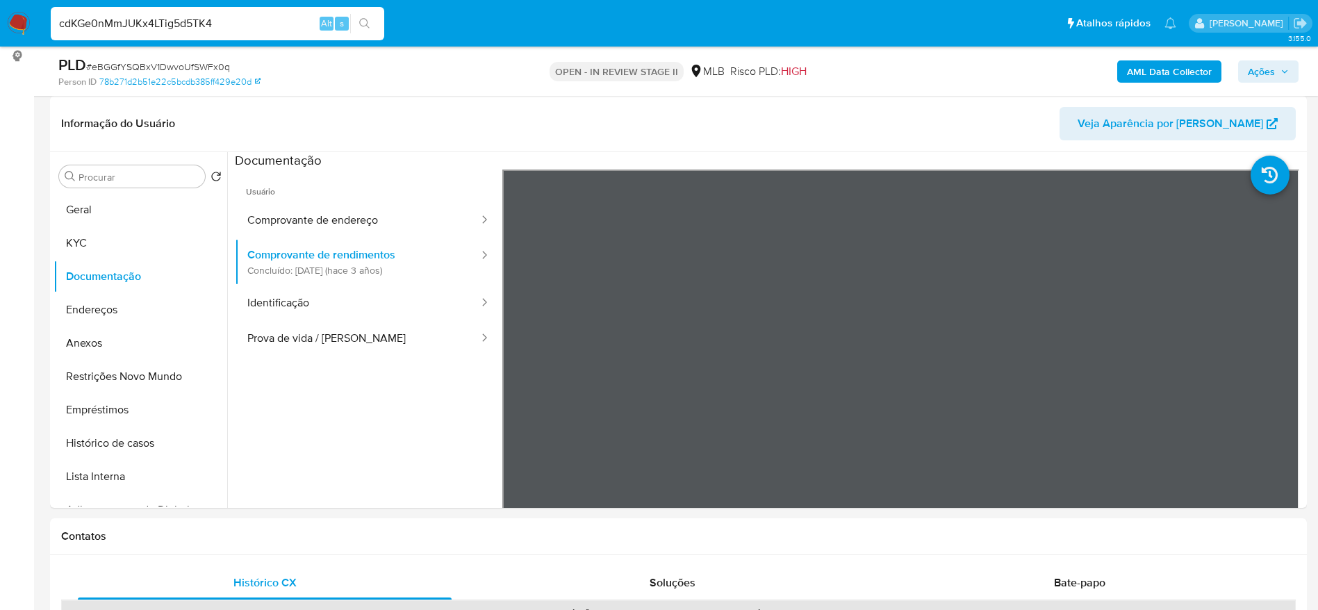
type input "cdKGe0nMmJUKx4LTig5d5TK4"
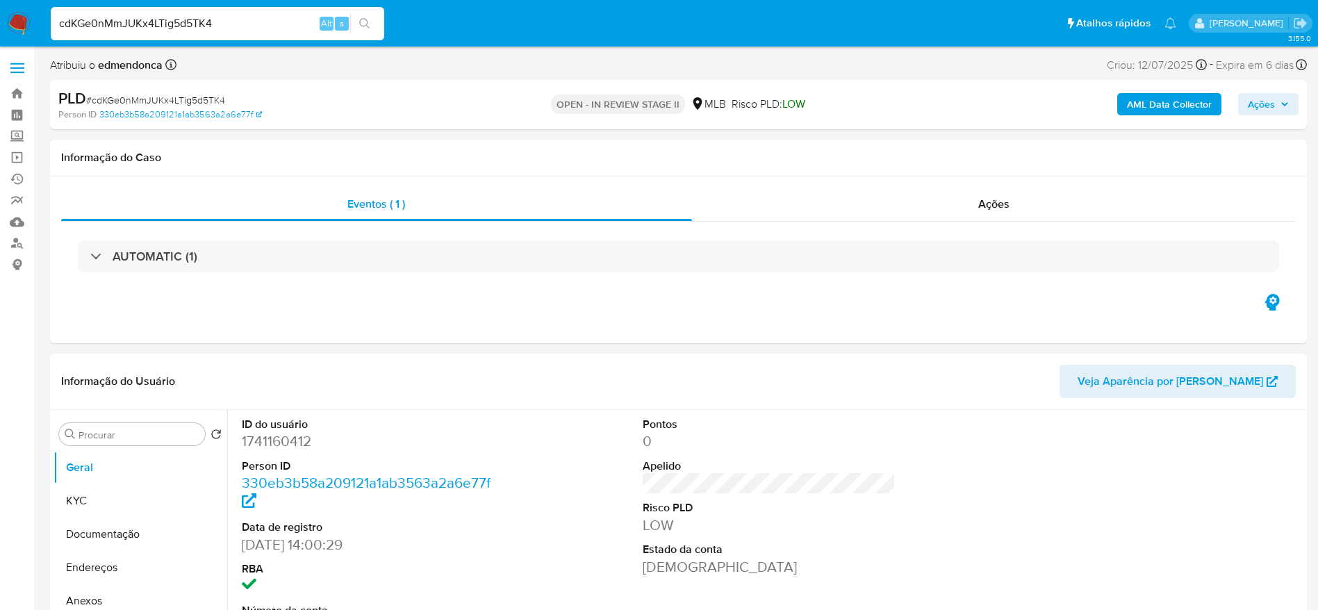
select select "10"
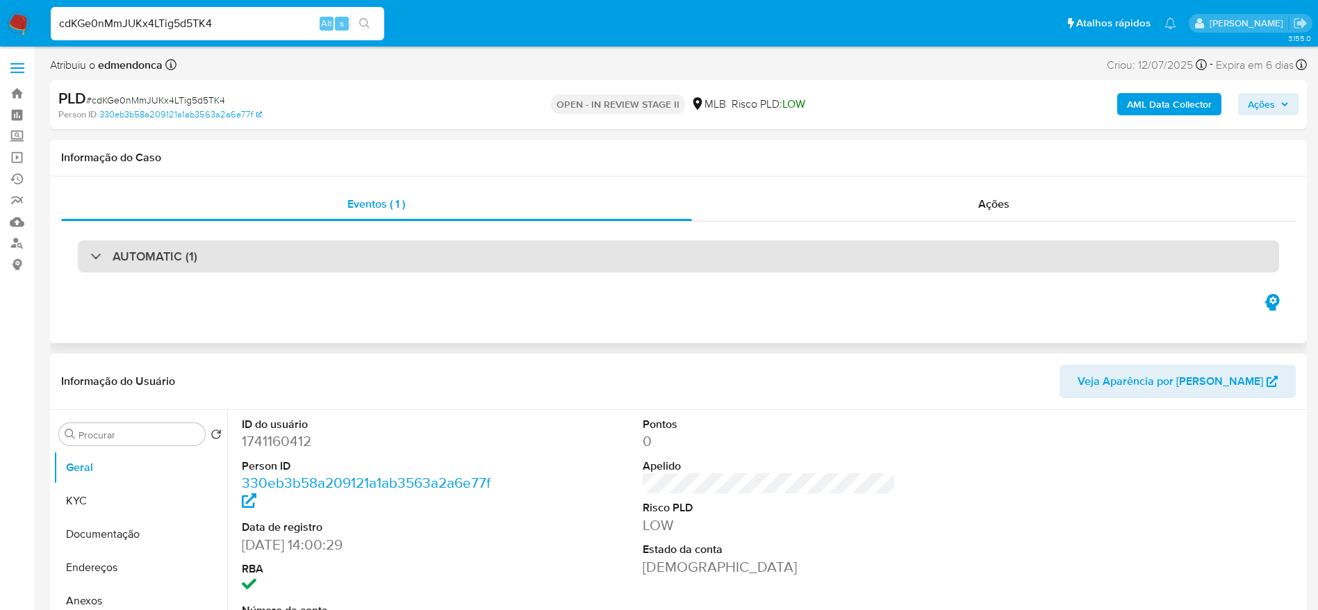
click at [279, 268] on div "AUTOMATIC (1)" at bounding box center [678, 256] width 1201 height 32
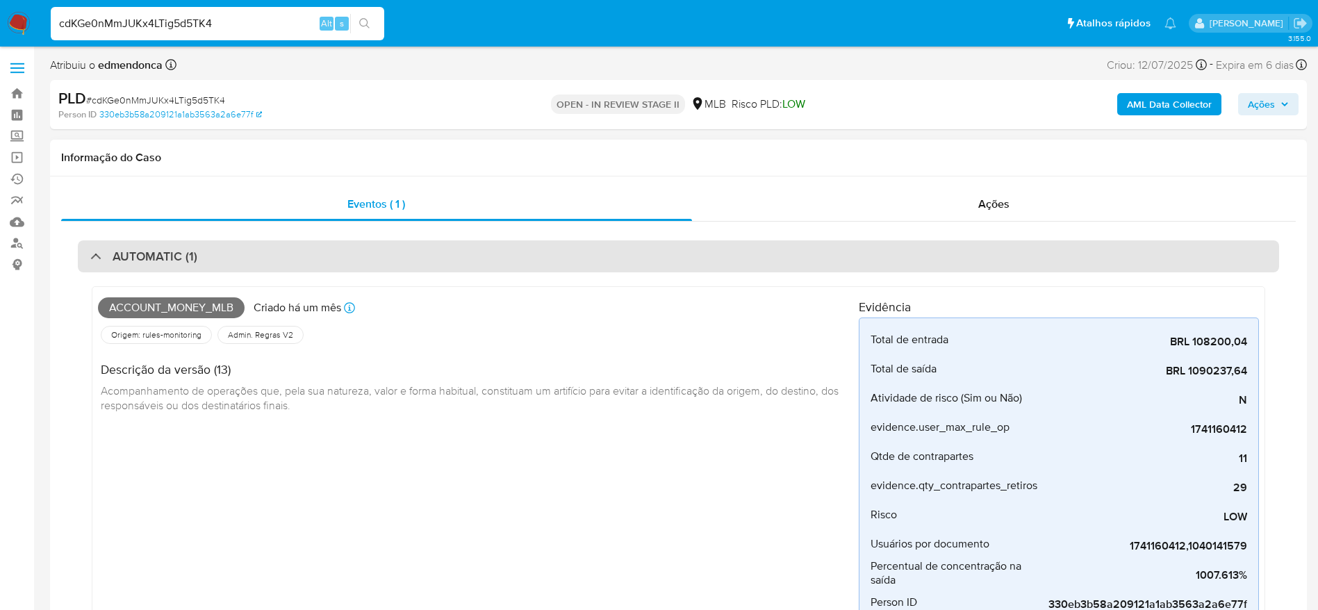
click at [278, 268] on div "AUTOMATIC (1)" at bounding box center [678, 256] width 1201 height 32
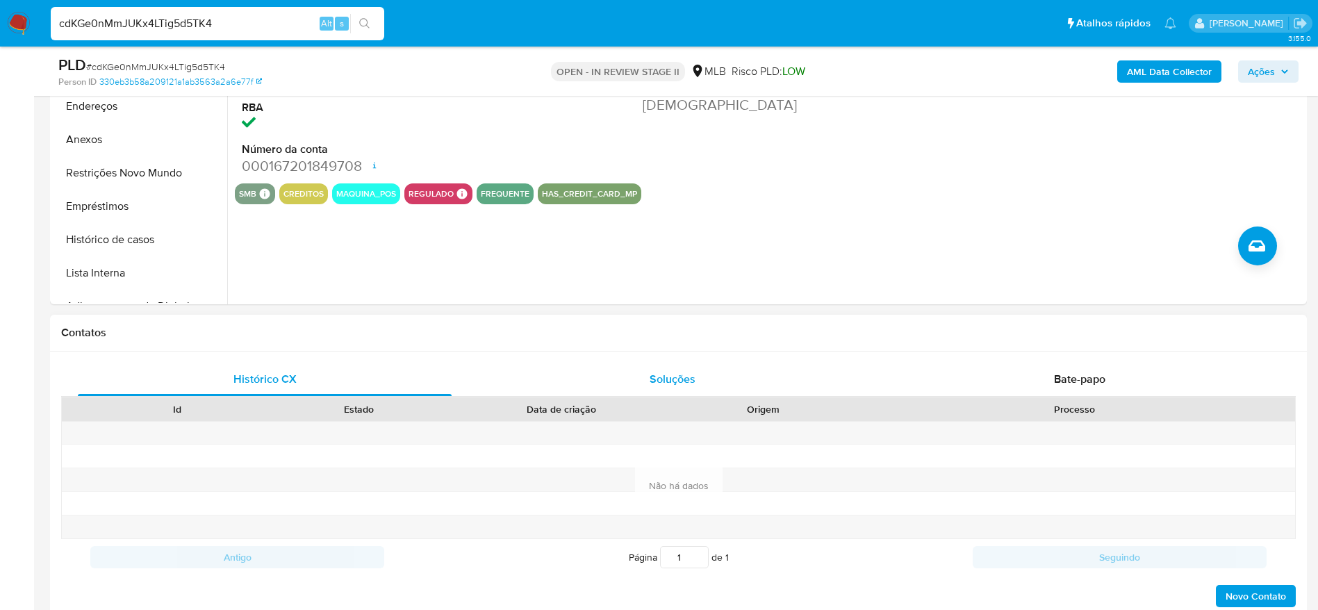
scroll to position [417, 0]
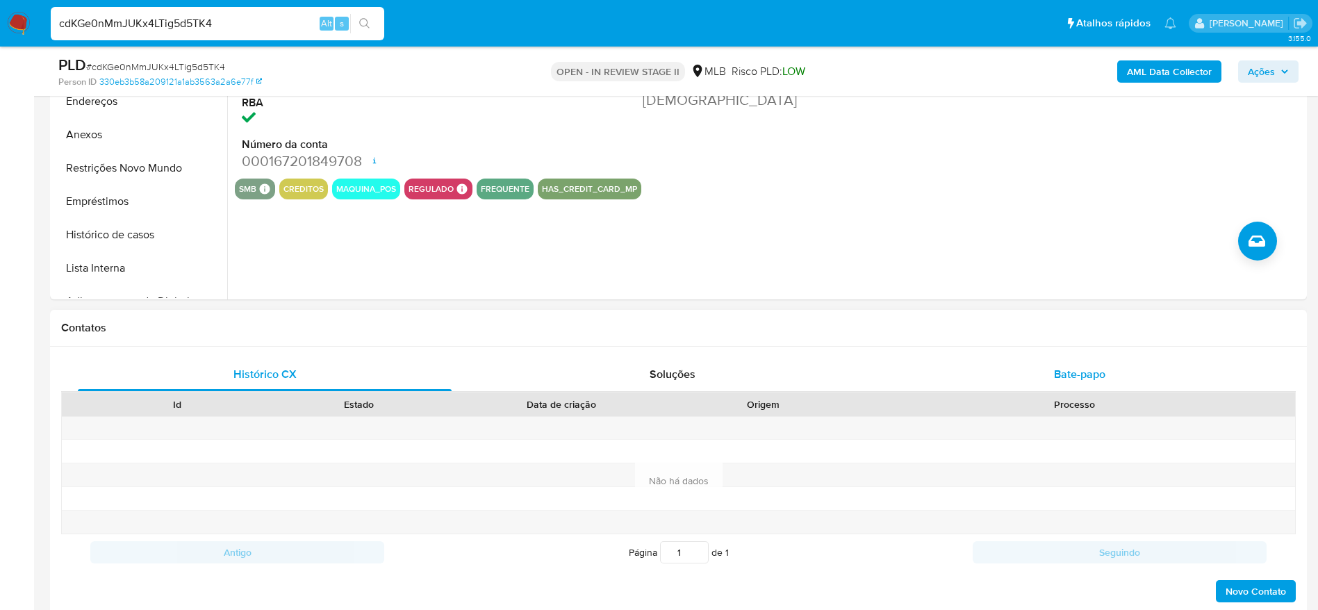
click at [1140, 374] on div "Bate-papo" at bounding box center [1080, 374] width 374 height 33
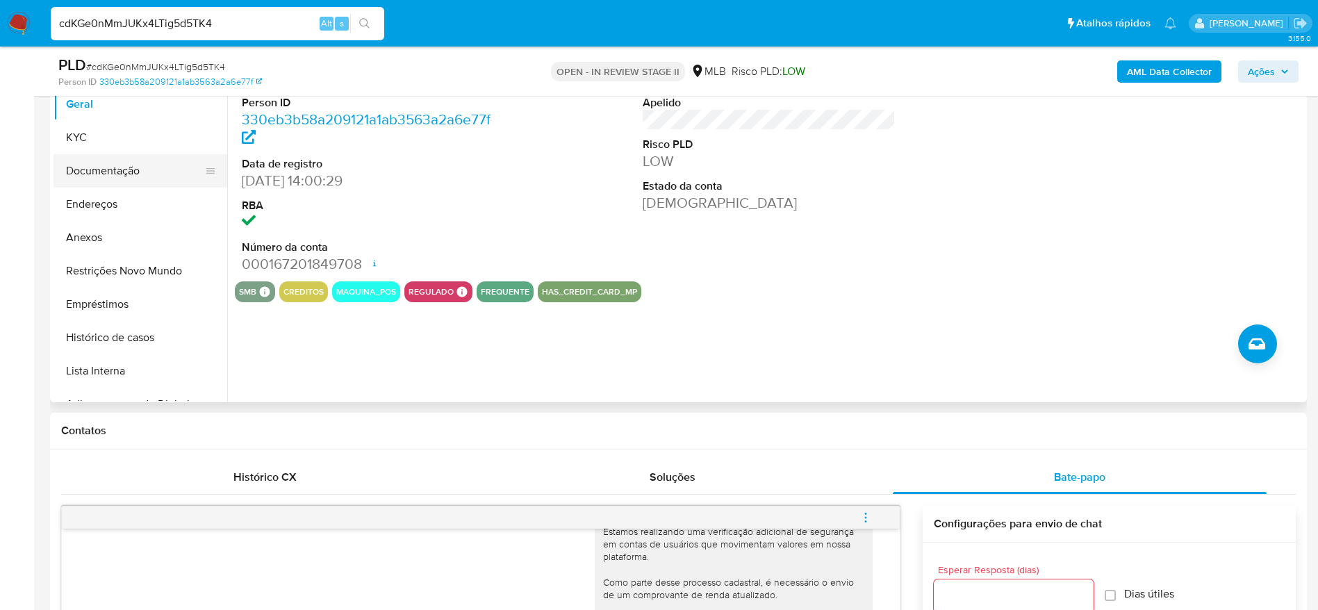
scroll to position [313, 0]
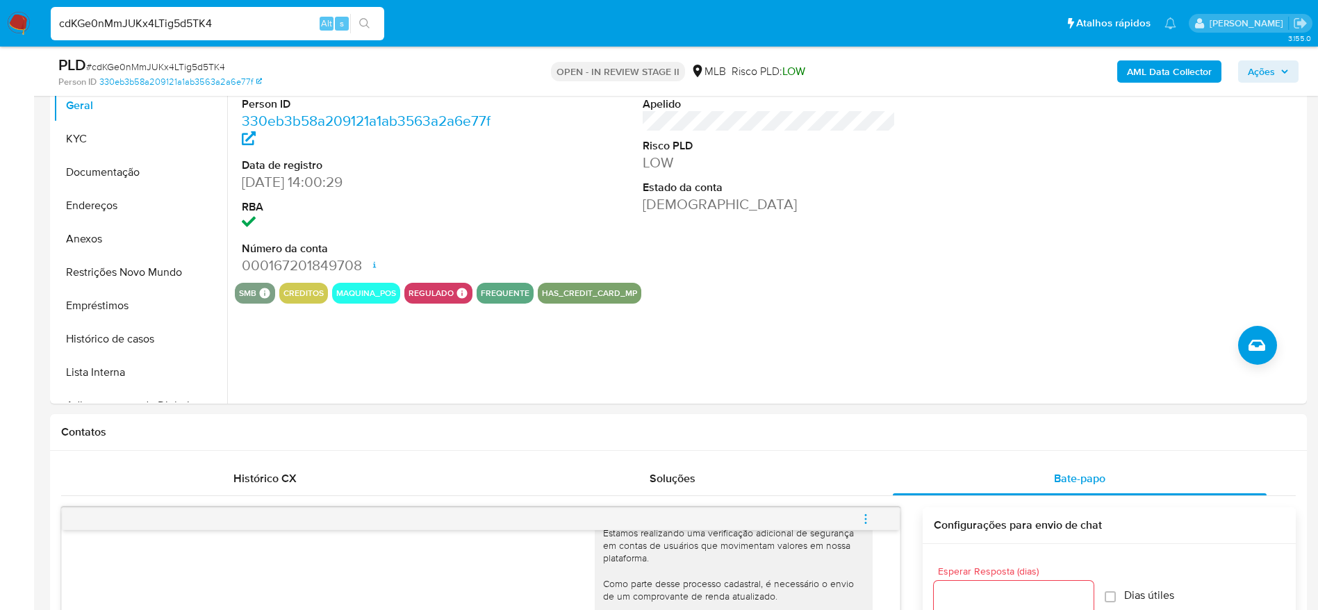
click at [260, 17] on input "cdKGe0nMmJUKx4LTig5d5TK4" at bounding box center [218, 24] width 334 height 18
paste input "XRgYy03ZJoVz33zMjN26IJPP"
type input "XRgYy03ZJoVz33zMjN26IJPP"
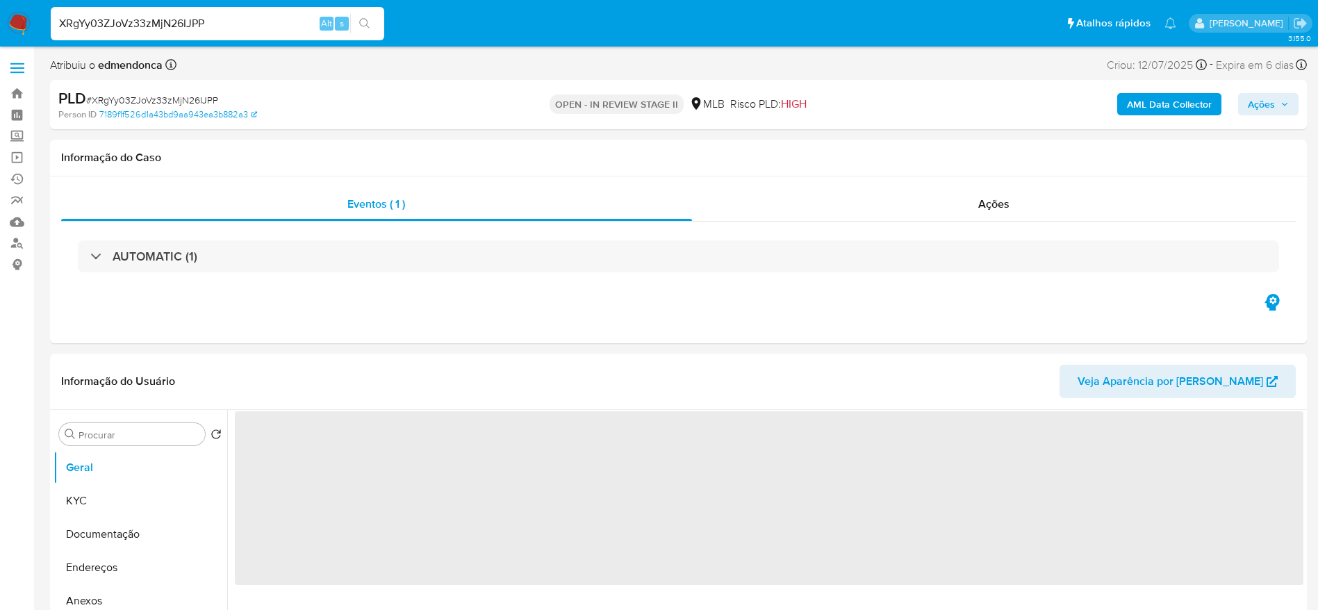
scroll to position [104, 0]
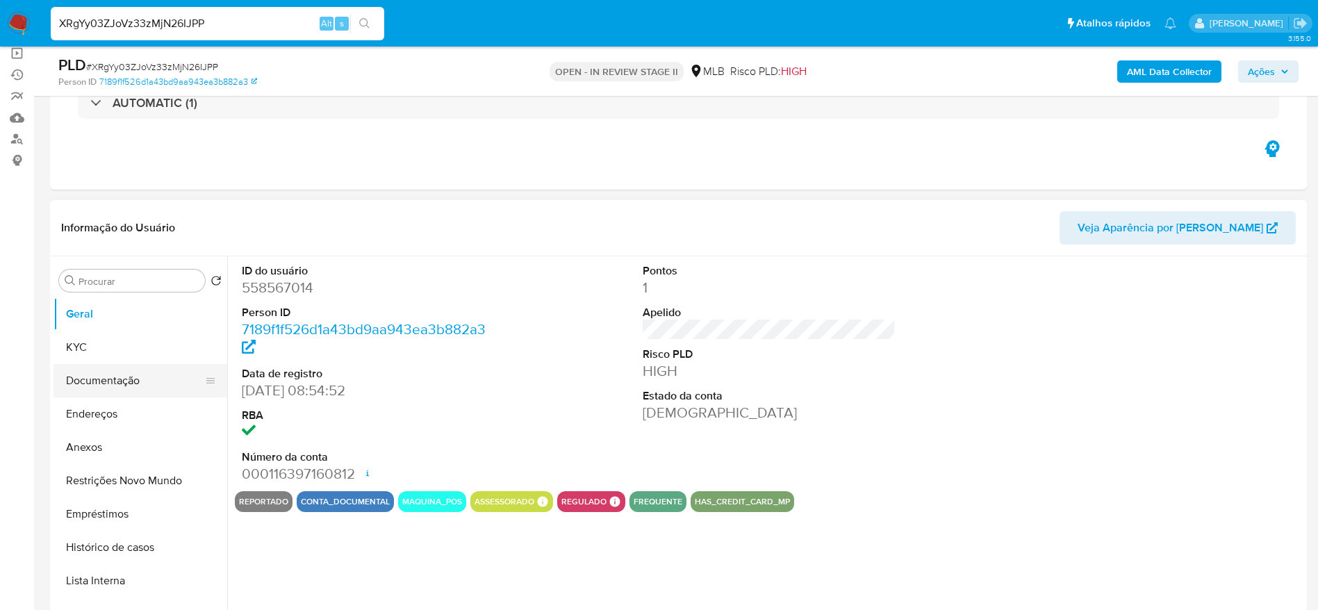
select select "10"
click at [113, 381] on button "Documentação" at bounding box center [135, 380] width 163 height 33
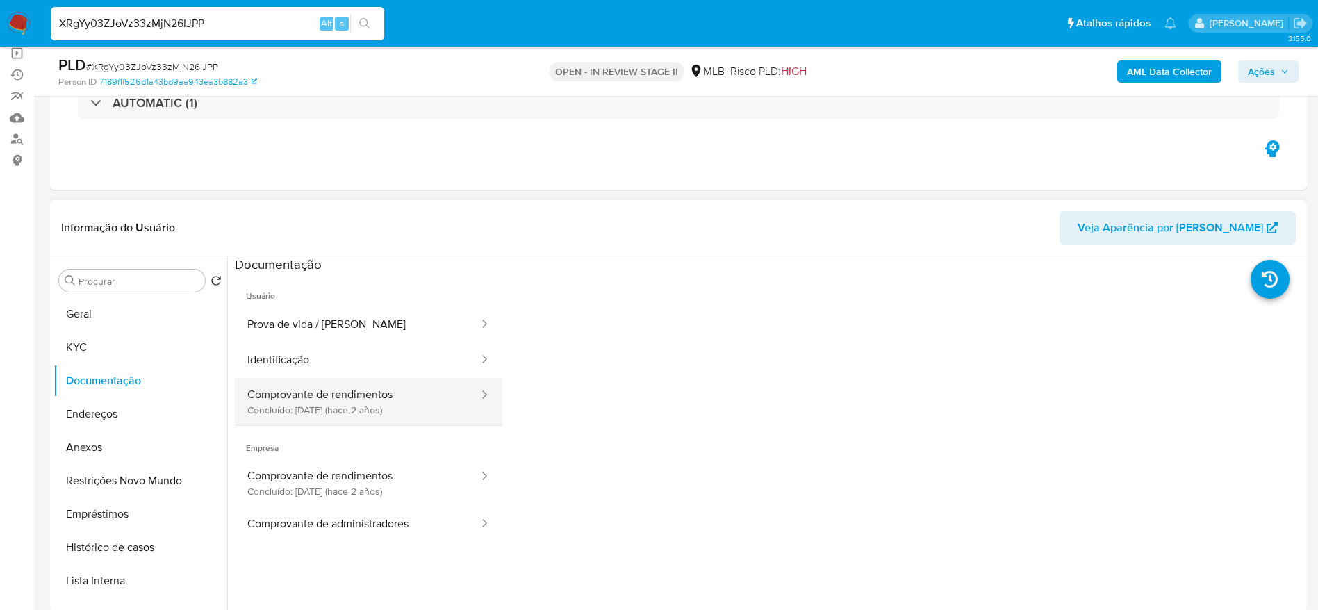
click at [340, 409] on button "Comprovante de rendimentos Concluído: [DATE] (hace 2 años)" at bounding box center [357, 401] width 245 height 47
